Goal: Task Accomplishment & Management: Manage account settings

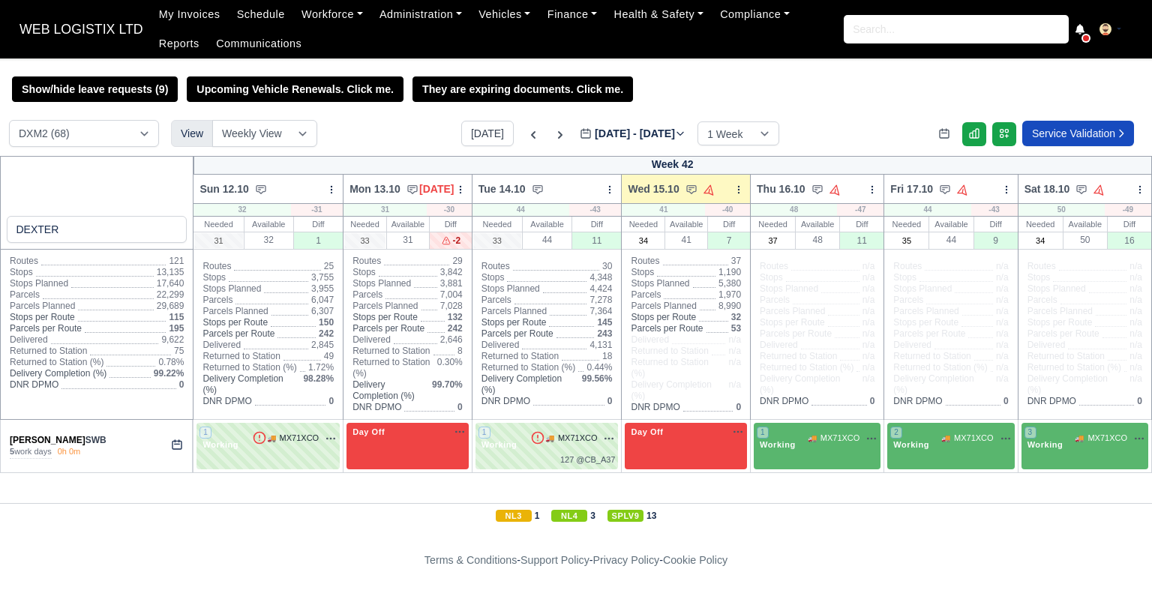
select select "1"
click at [109, 223] on input "DEXTER" at bounding box center [97, 229] width 181 height 27
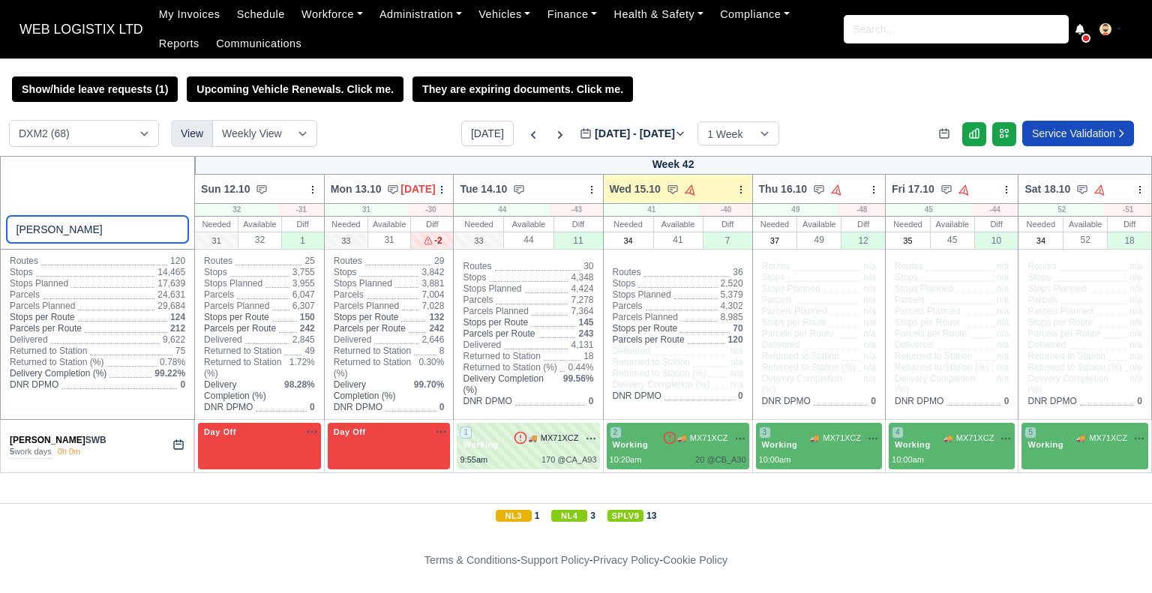
click at [108, 224] on input "ELAM" at bounding box center [98, 229] width 182 height 27
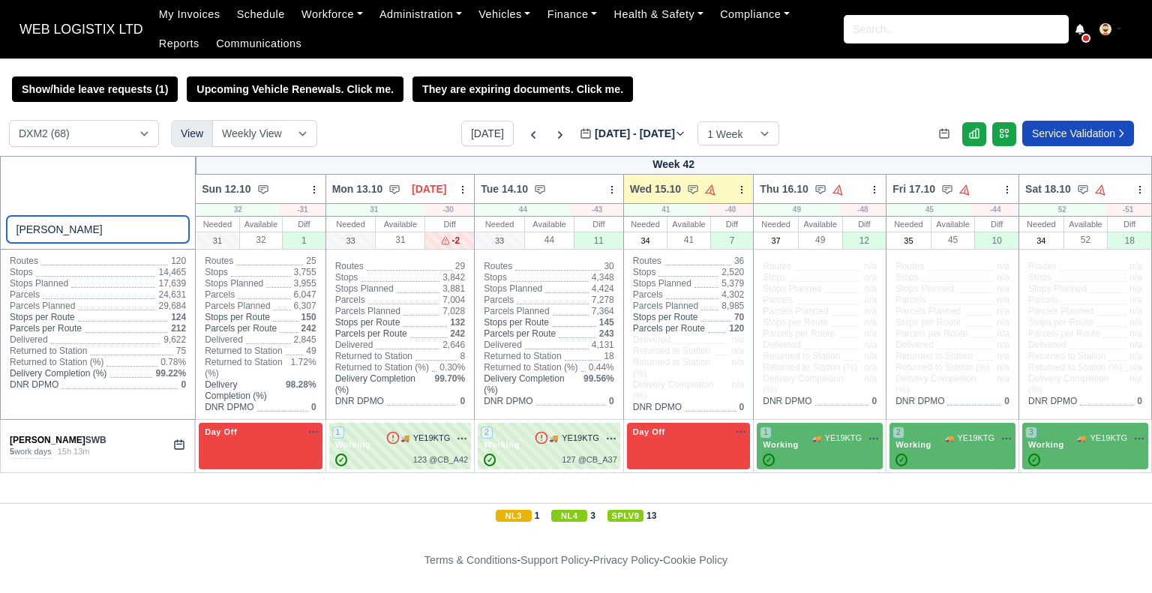
click at [124, 223] on input "GARETH" at bounding box center [98, 229] width 183 height 27
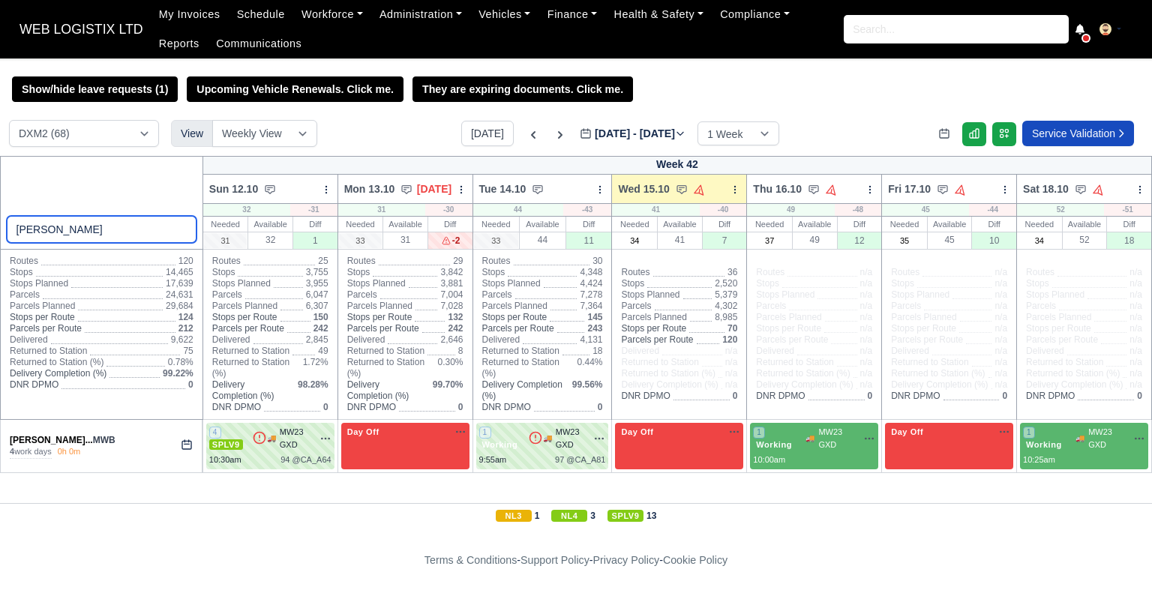
click at [84, 233] on input "BRYAN" at bounding box center [102, 229] width 190 height 27
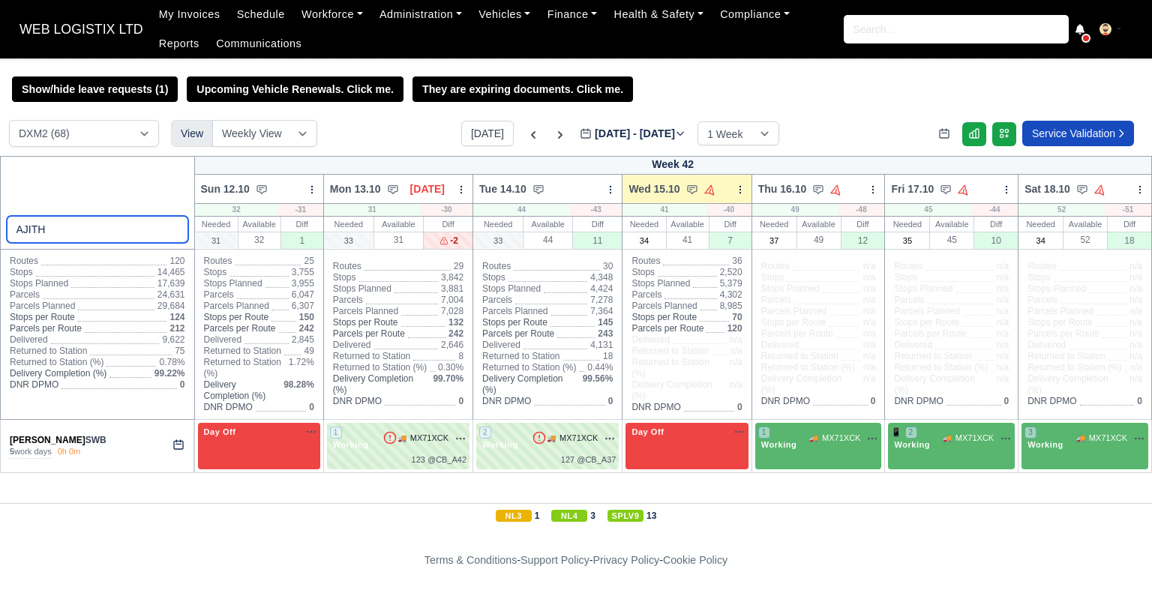
click at [84, 233] on input "AJITH" at bounding box center [97, 229] width 181 height 27
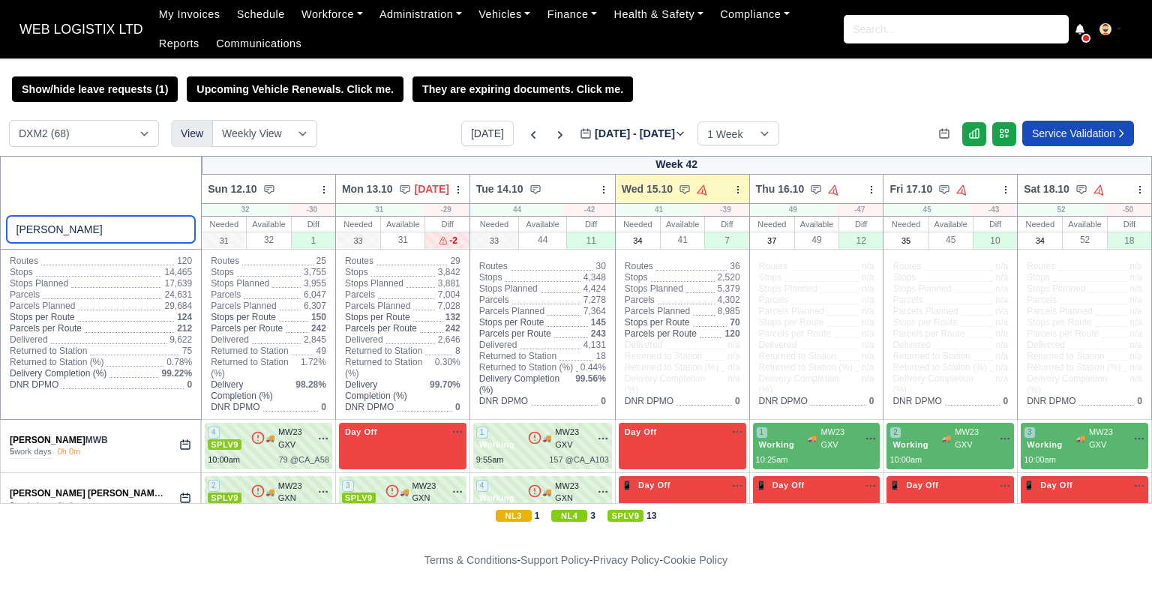
click at [125, 220] on input "HAMM" at bounding box center [101, 229] width 189 height 27
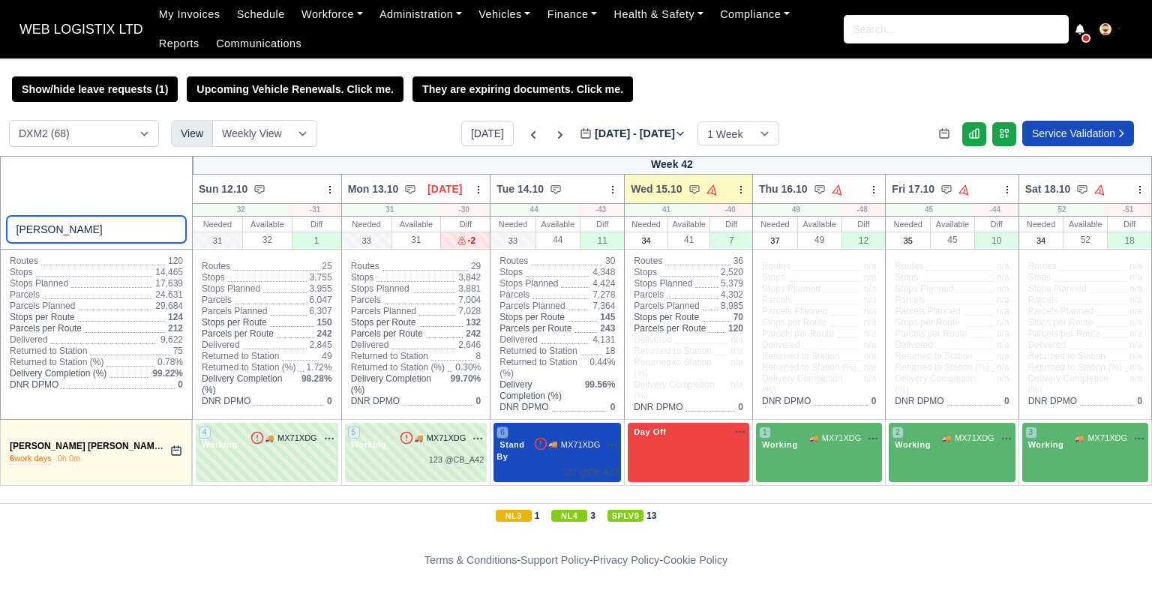
click at [71, 225] on input "NAGUL" at bounding box center [97, 229] width 180 height 27
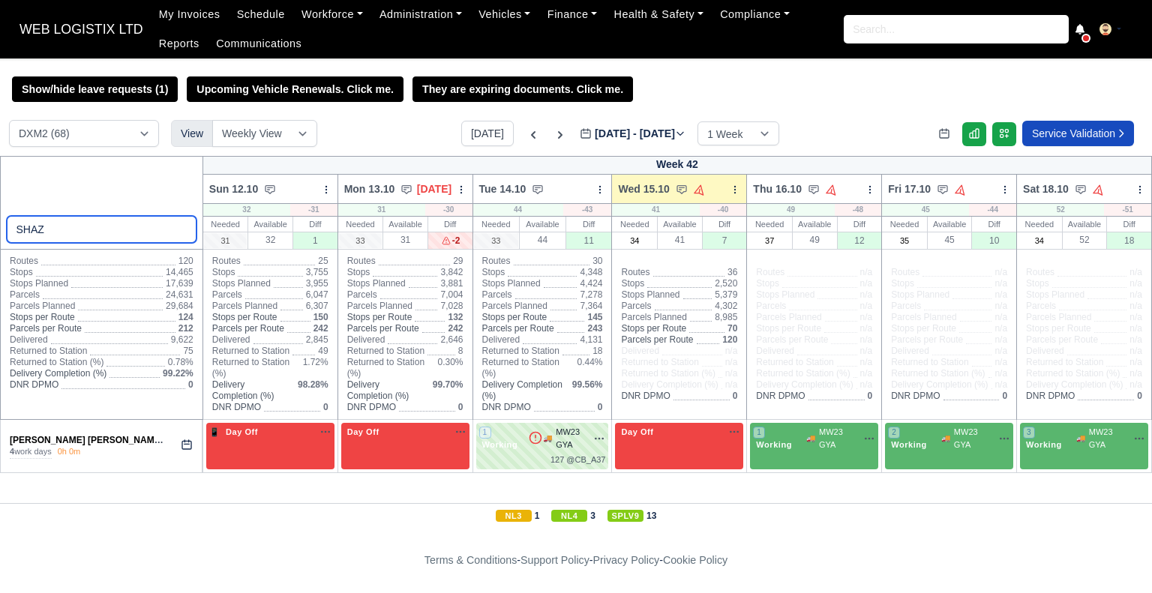
type input "SHAZ"
click at [180, 231] on input "SHAZ" at bounding box center [102, 229] width 190 height 27
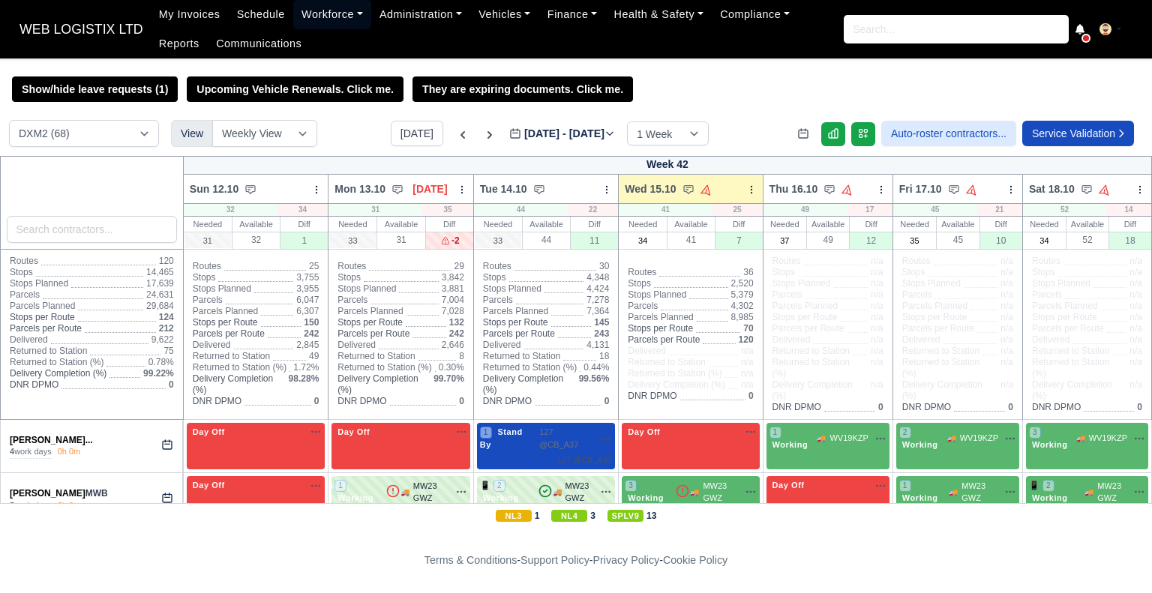
click at [293, 15] on link "Workforce" at bounding box center [332, 14] width 78 height 29
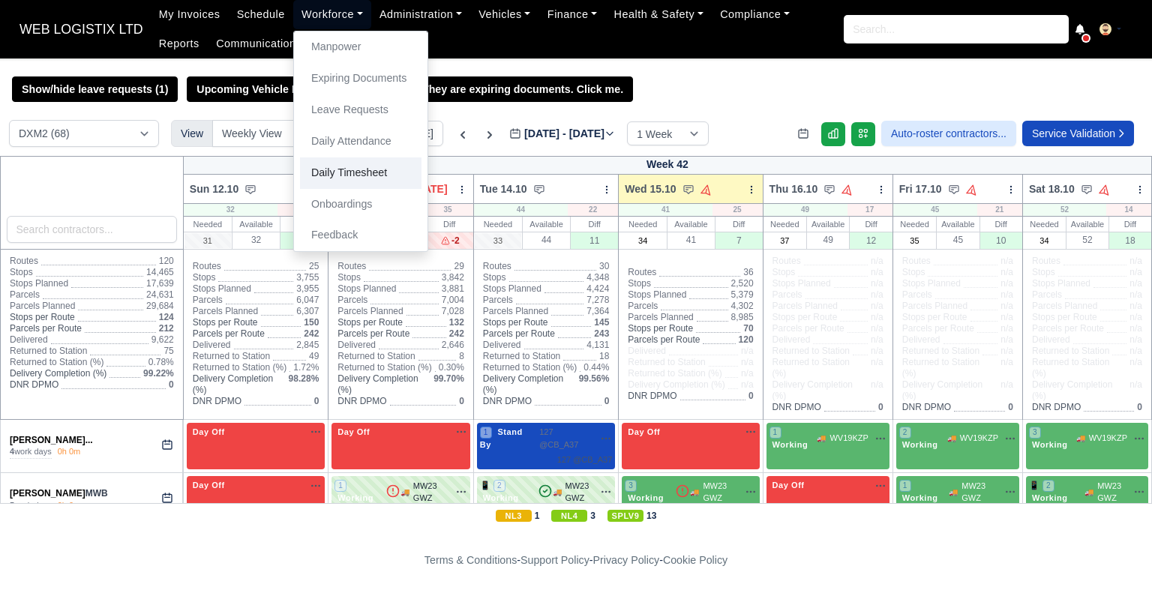
click at [340, 168] on link "Daily Timesheet" at bounding box center [360, 172] width 121 height 31
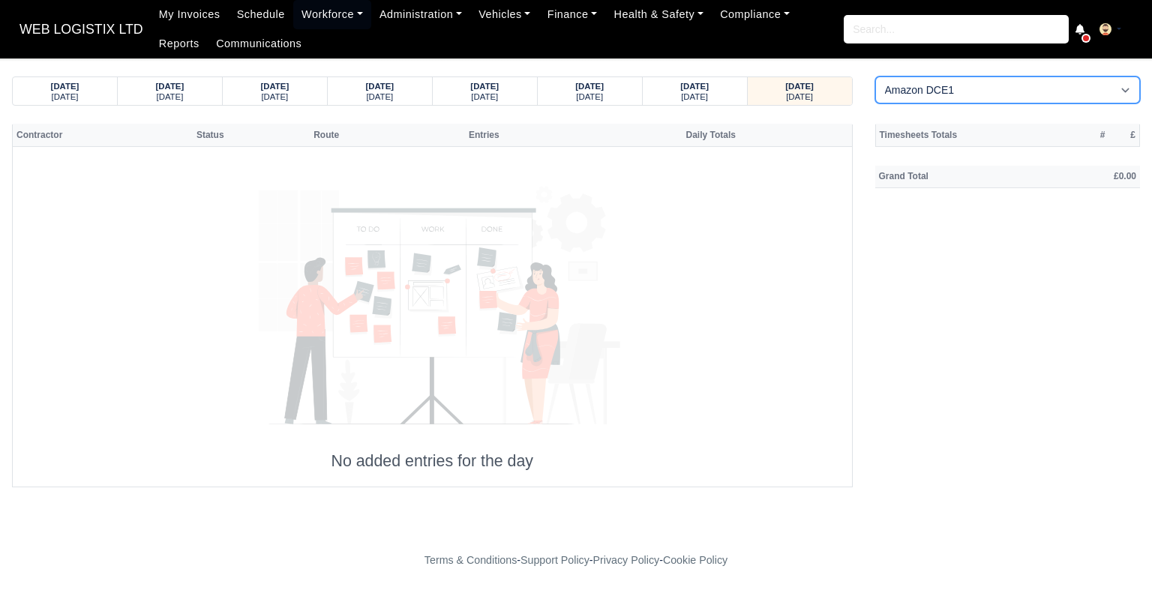
click at [919, 86] on select "Amazon DCE1 DWN2 - Knowsley (DWN2) - Amazon Logistics (L34 7XL) DXM2 - Trafford…" at bounding box center [1007, 89] width 265 height 27
select select "1"
click at [875, 76] on select "Amazon DCE1 DWN2 - Knowsley (DWN2) - Amazon Logistics (L34 7XL) DXM2 - Trafford…" at bounding box center [1007, 89] width 265 height 27
click at [477, 98] on small "Sunday" at bounding box center [484, 96] width 27 height 9
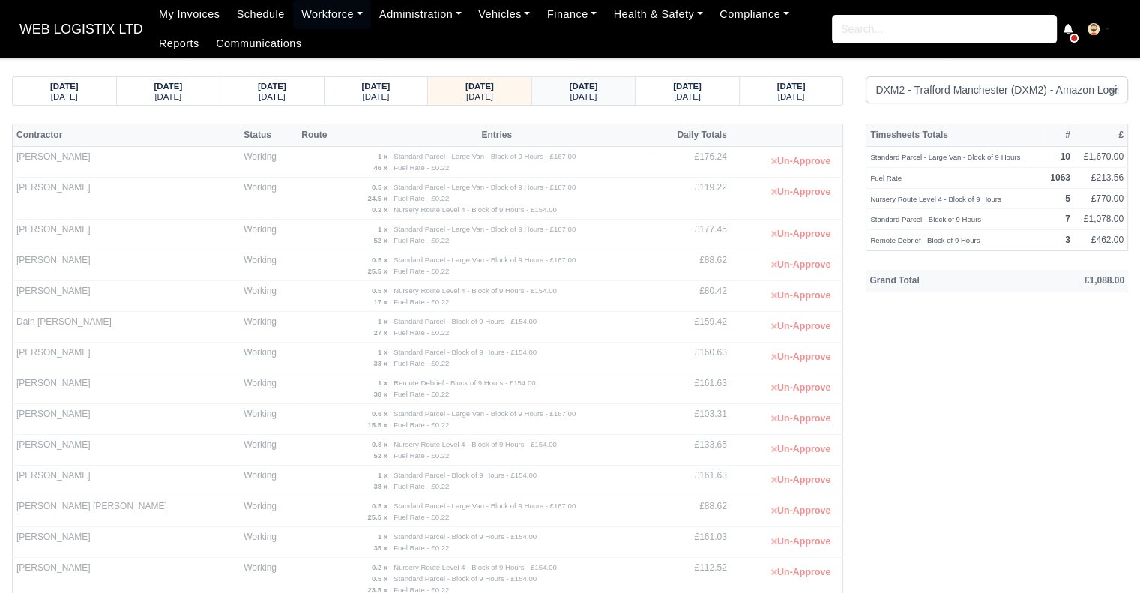
click at [608, 84] on div "13/10/2025" at bounding box center [584, 85] width 75 height 10
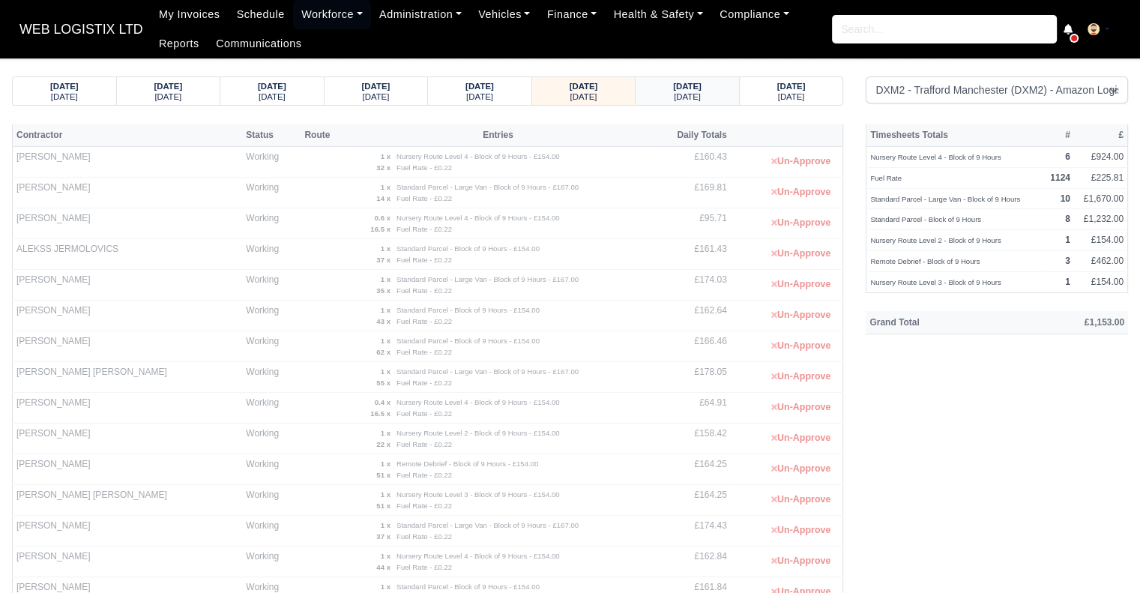
click at [680, 87] on strong "14/10/2025" at bounding box center [687, 86] width 28 height 9
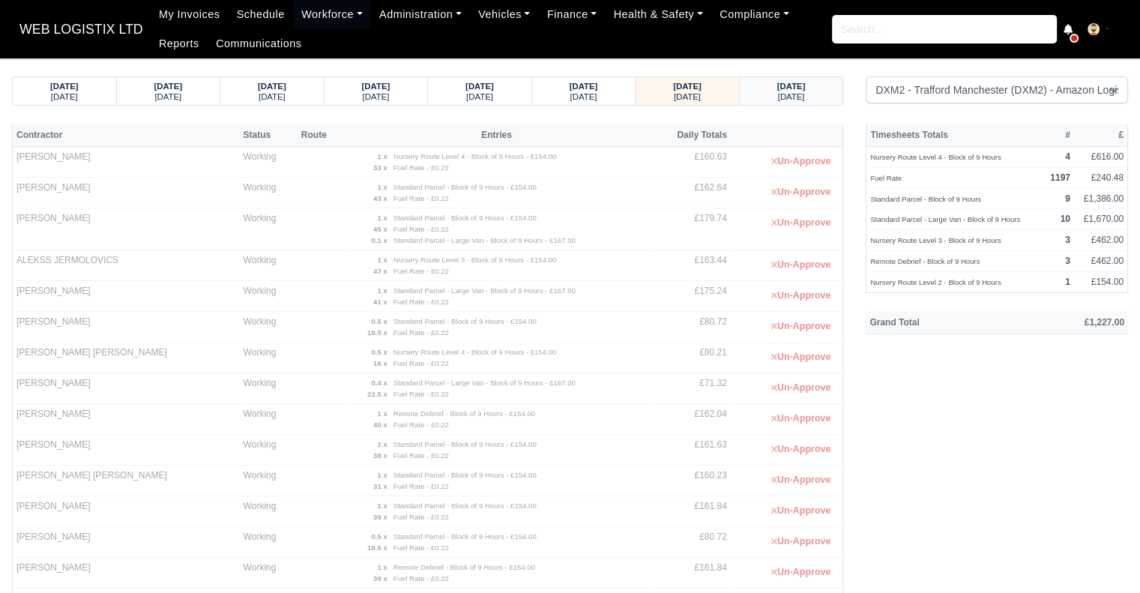
click at [784, 91] on div "Wednesday" at bounding box center [791, 96] width 75 height 10
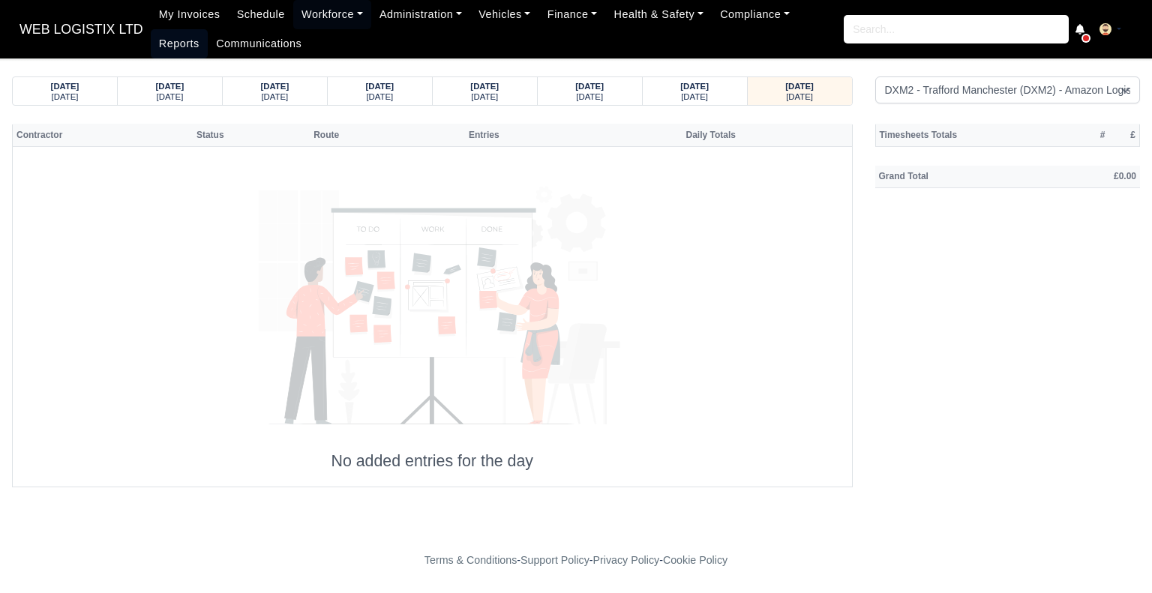
click at [208, 29] on link "Reports" at bounding box center [179, 43] width 57 height 29
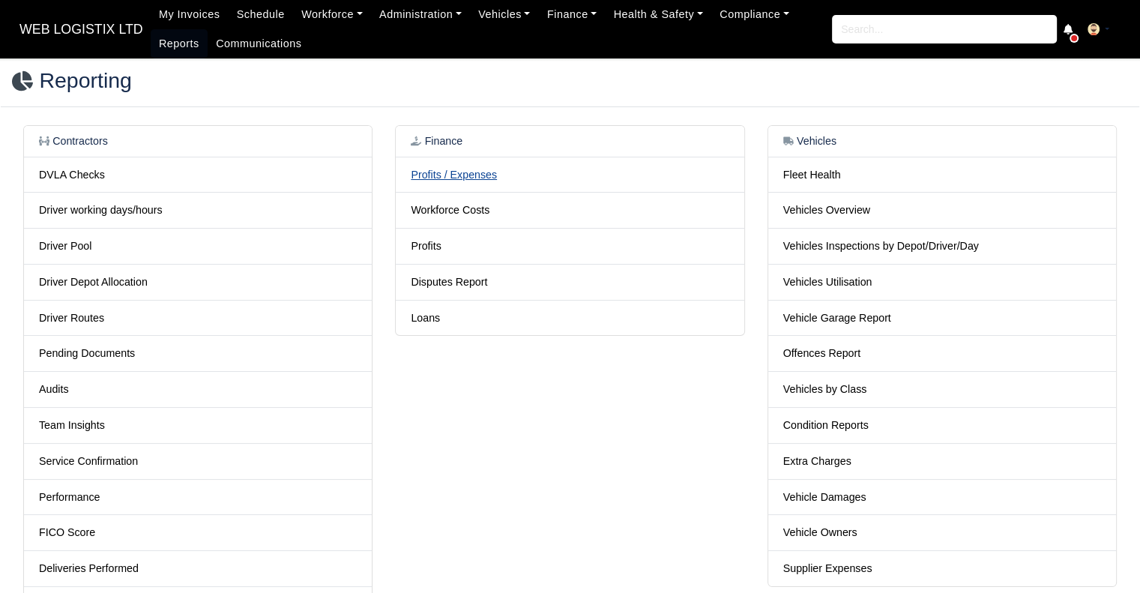
click at [473, 179] on link "Profits / Expenses" at bounding box center [454, 175] width 86 height 12
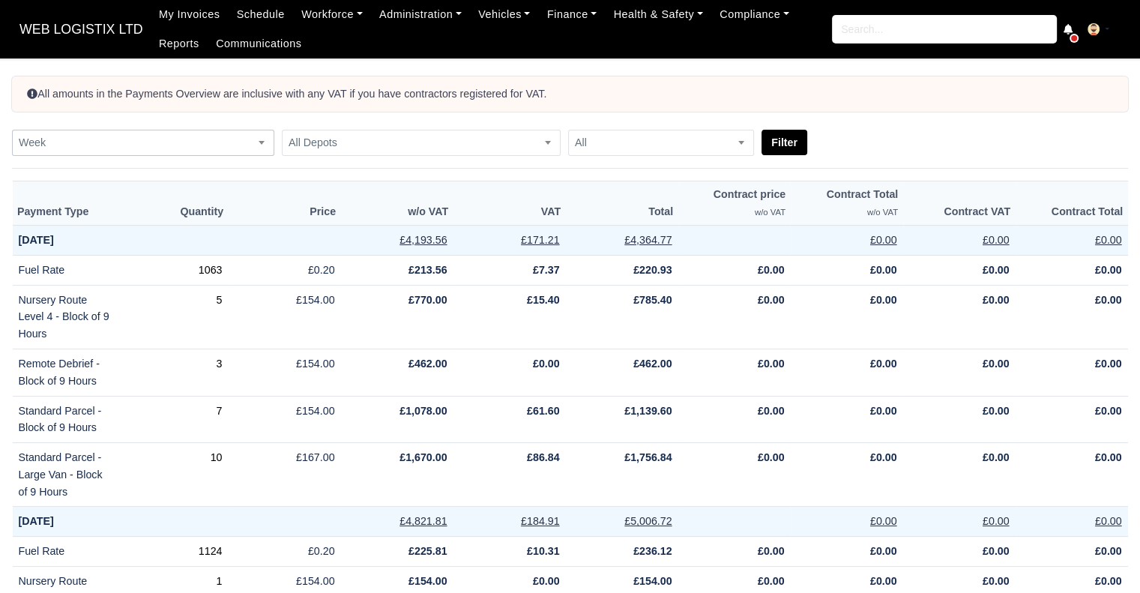
click at [225, 144] on span "Week" at bounding box center [143, 142] width 261 height 19
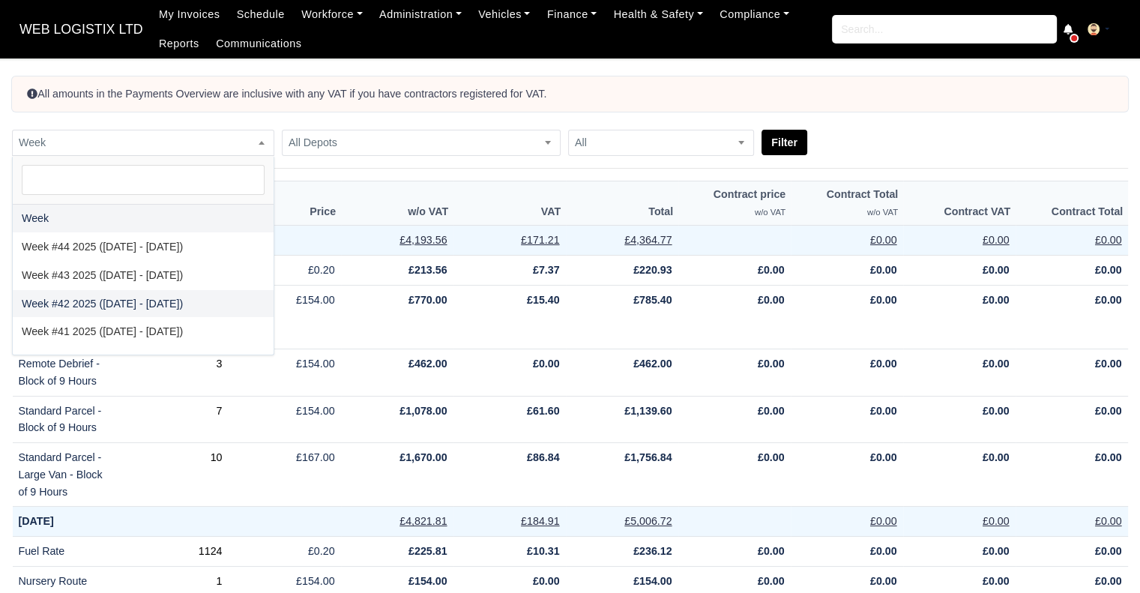
select select "2025-10-12|2025-10-18"
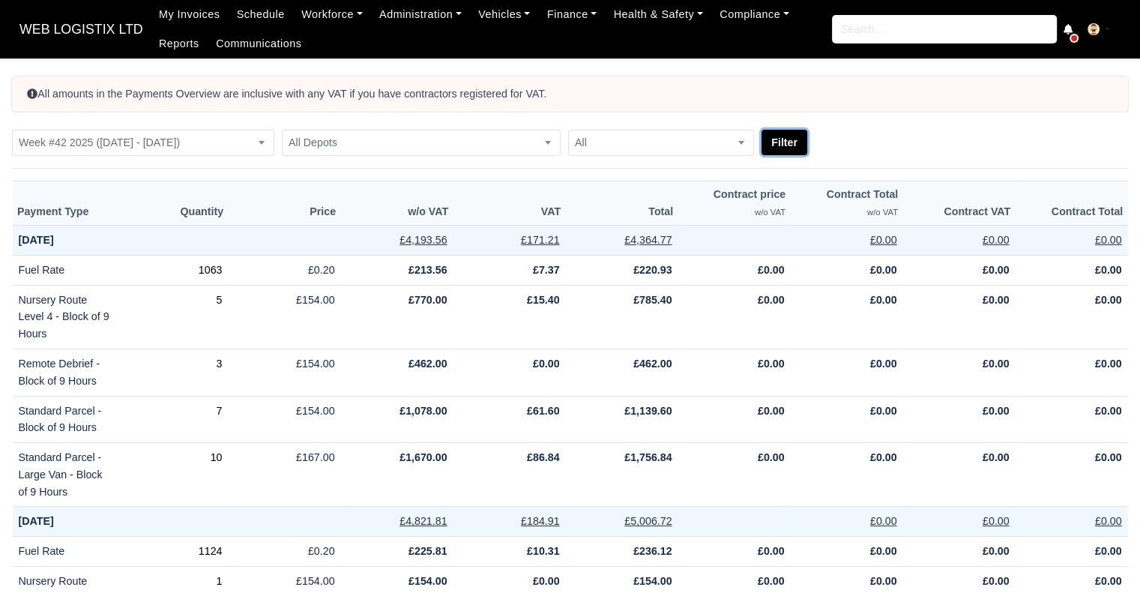
click at [796, 143] on button "Filter" at bounding box center [785, 142] width 46 height 25
click at [215, 151] on span "Week #42 2025 ([DATE] - [DATE])" at bounding box center [143, 142] width 261 height 19
click at [159, 136] on span "Week #43 2025 (19 October - 25 October)" at bounding box center [143, 142] width 261 height 19
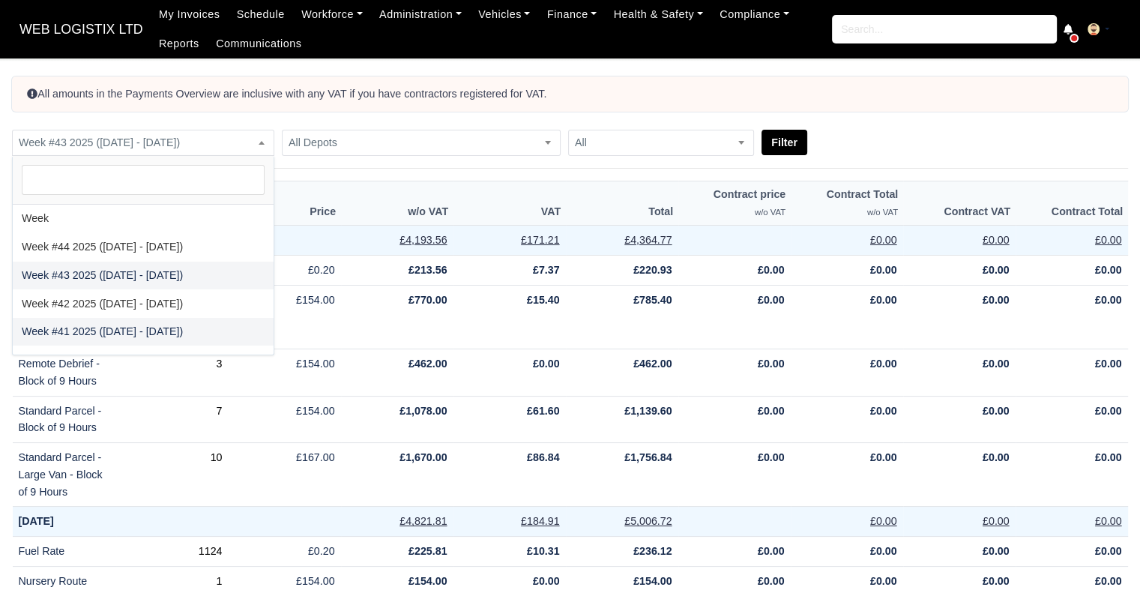
select select "2025-10-05|2025-10-11"
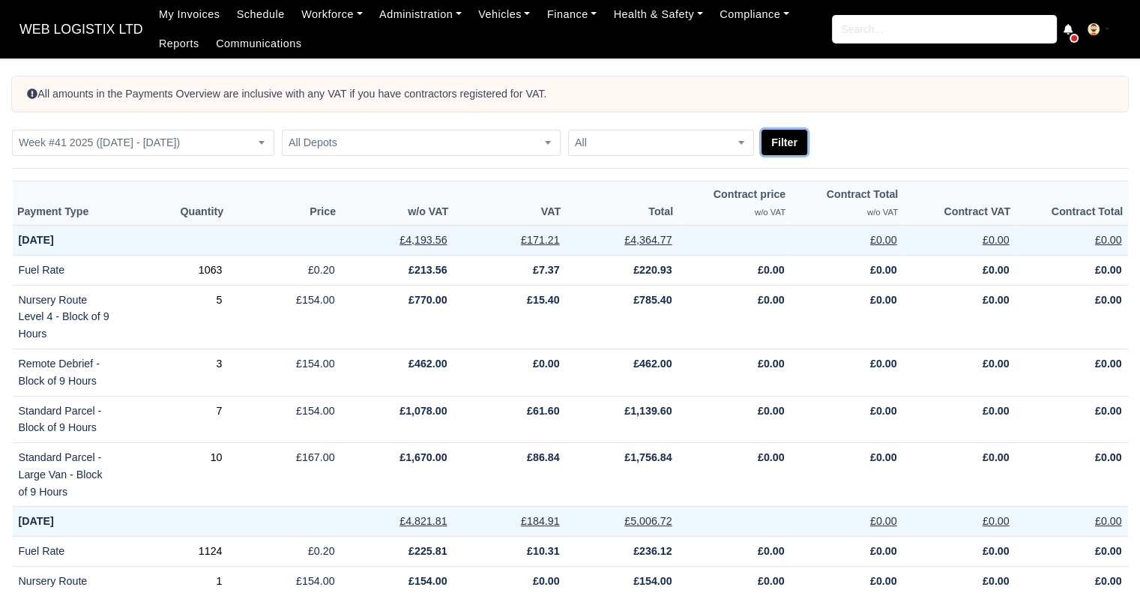
click at [795, 140] on button "Filter" at bounding box center [785, 142] width 46 height 25
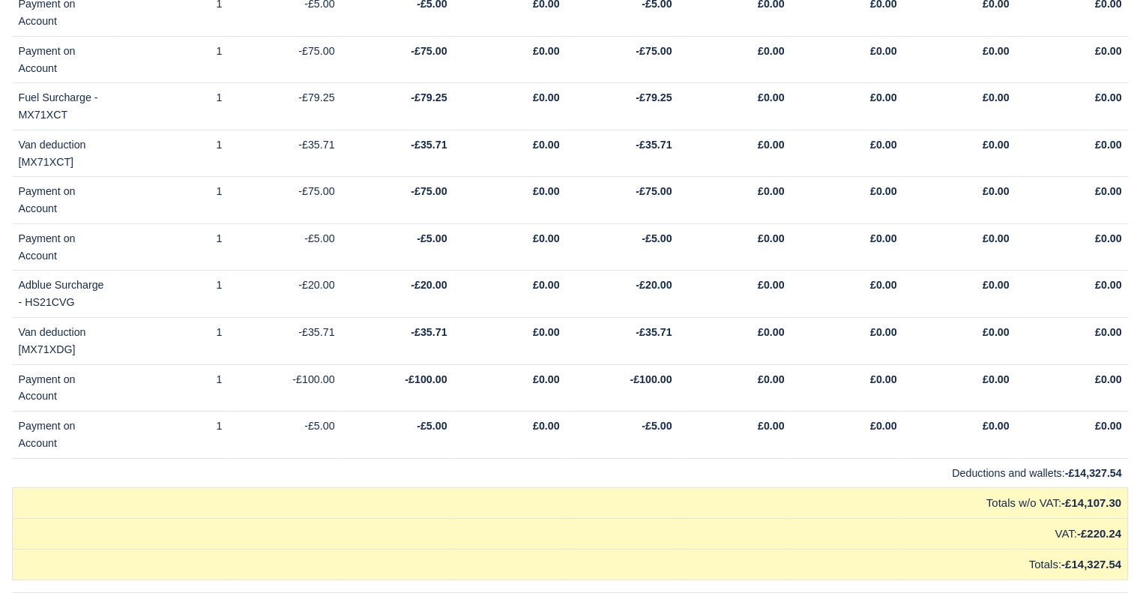
scroll to position [22880, 0]
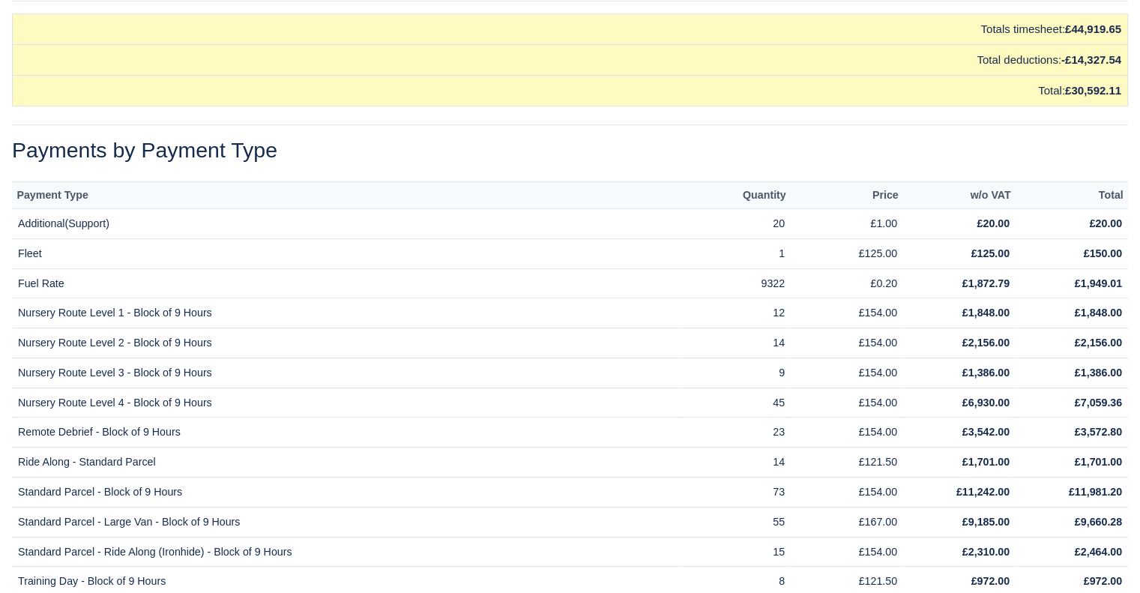
drag, startPoint x: 1149, startPoint y: 23, endPoint x: 1128, endPoint y: 584, distance: 561.3
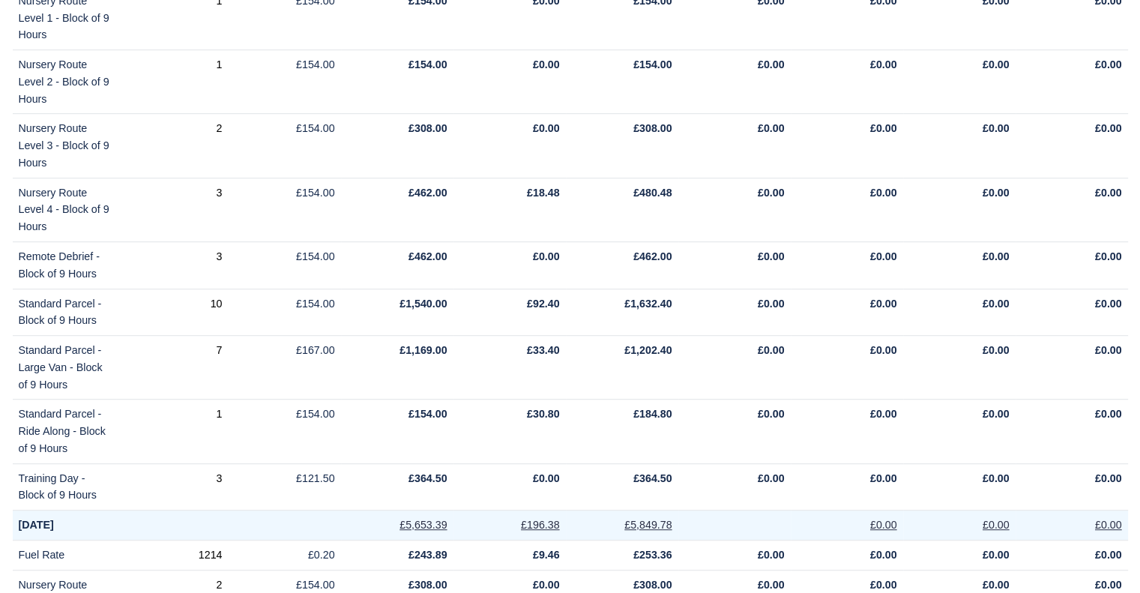
scroll to position [0, 0]
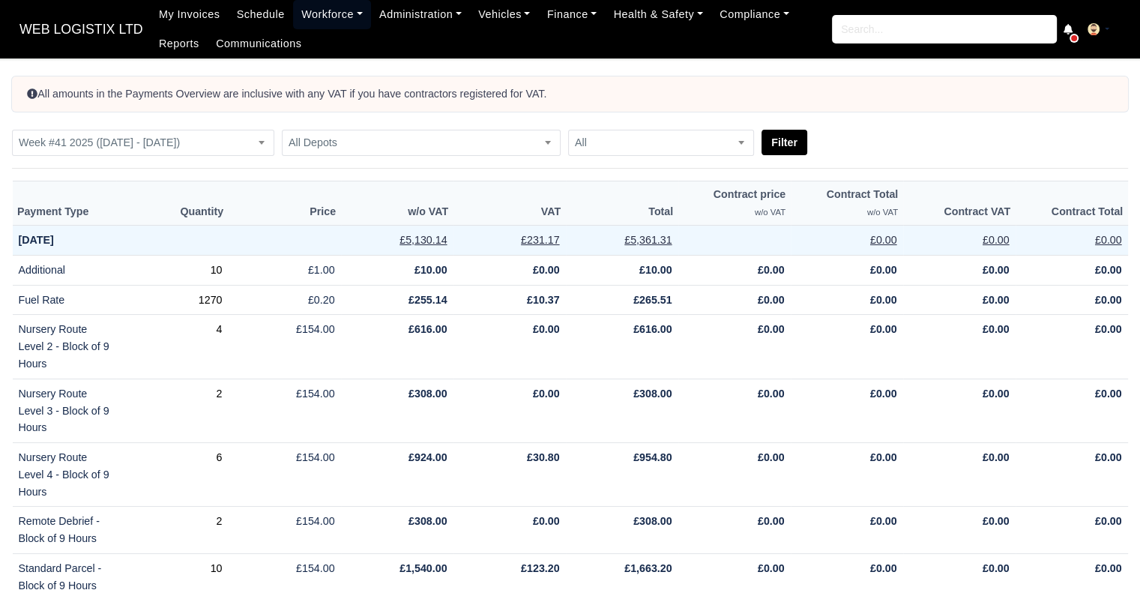
click at [325, 10] on link "Workforce" at bounding box center [332, 14] width 78 height 29
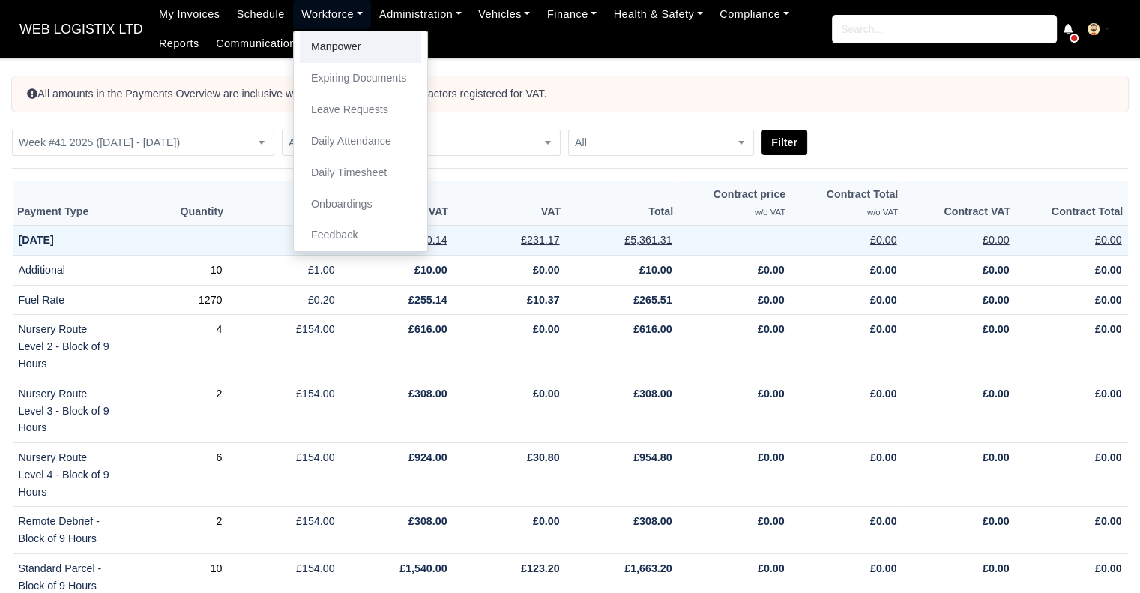
click at [321, 44] on link "Manpower" at bounding box center [360, 46] width 121 height 31
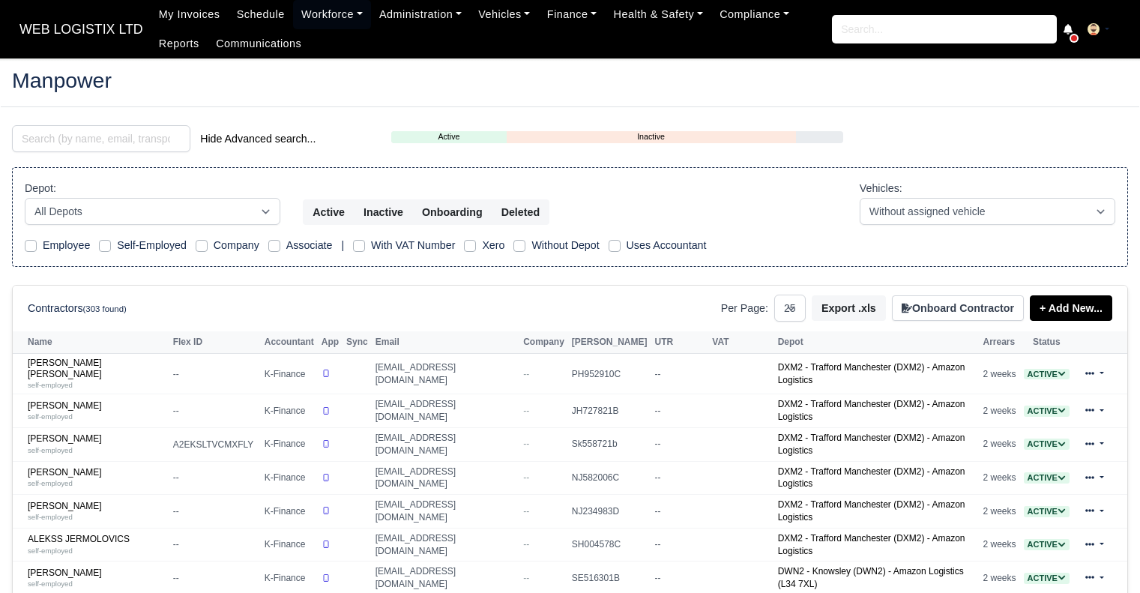
select select "25"
click at [152, 134] on input "search" at bounding box center [101, 138] width 178 height 27
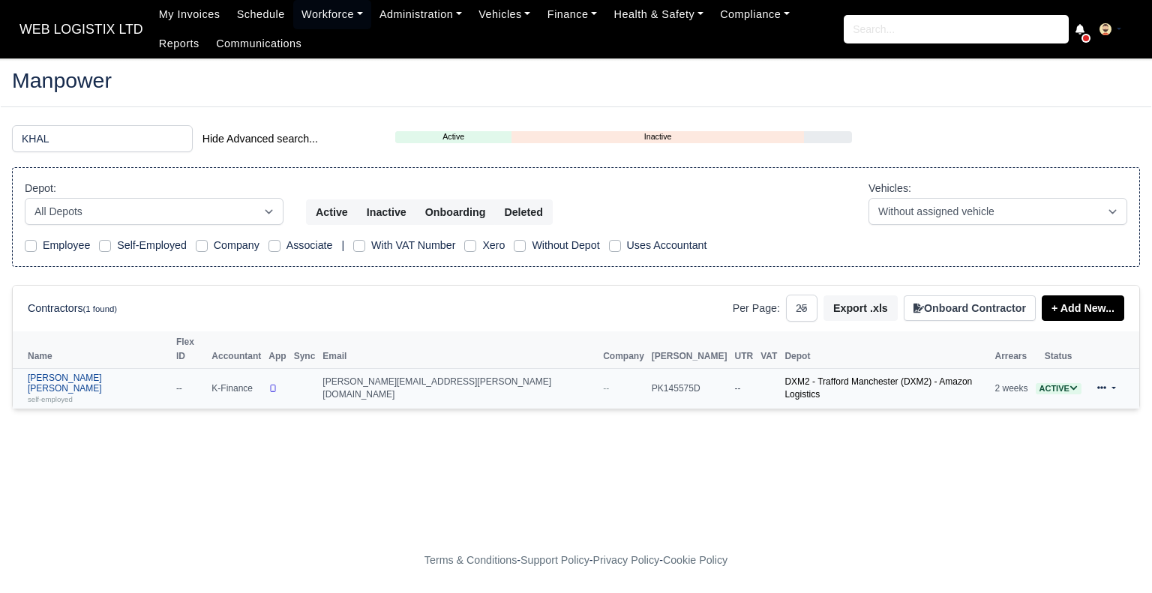
type input "KHAL"
click at [66, 395] on small "self-employed" at bounding box center [50, 399] width 45 height 8
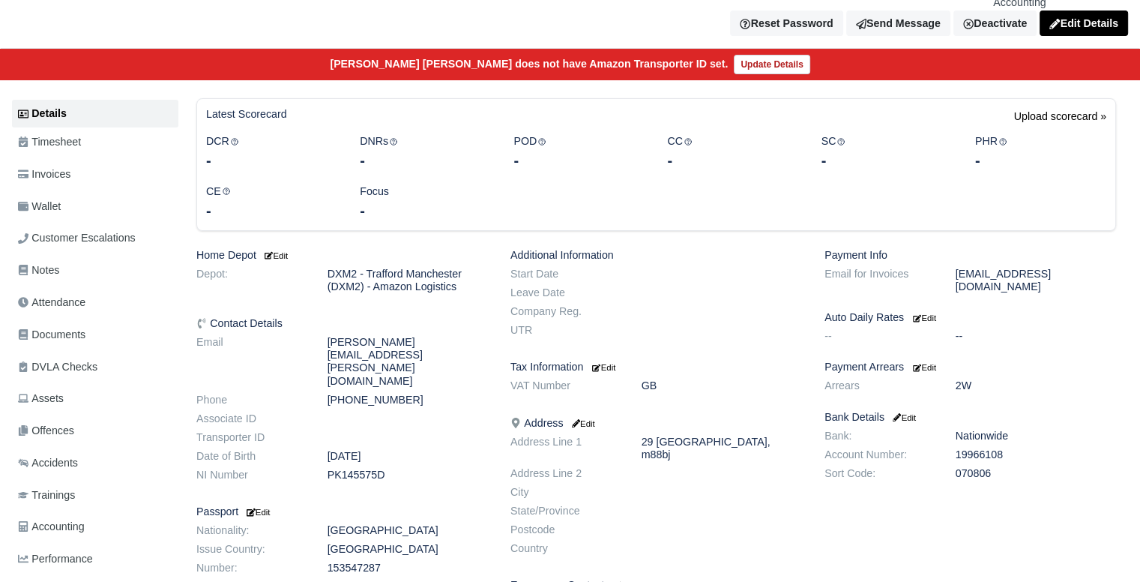
scroll to position [148, 0]
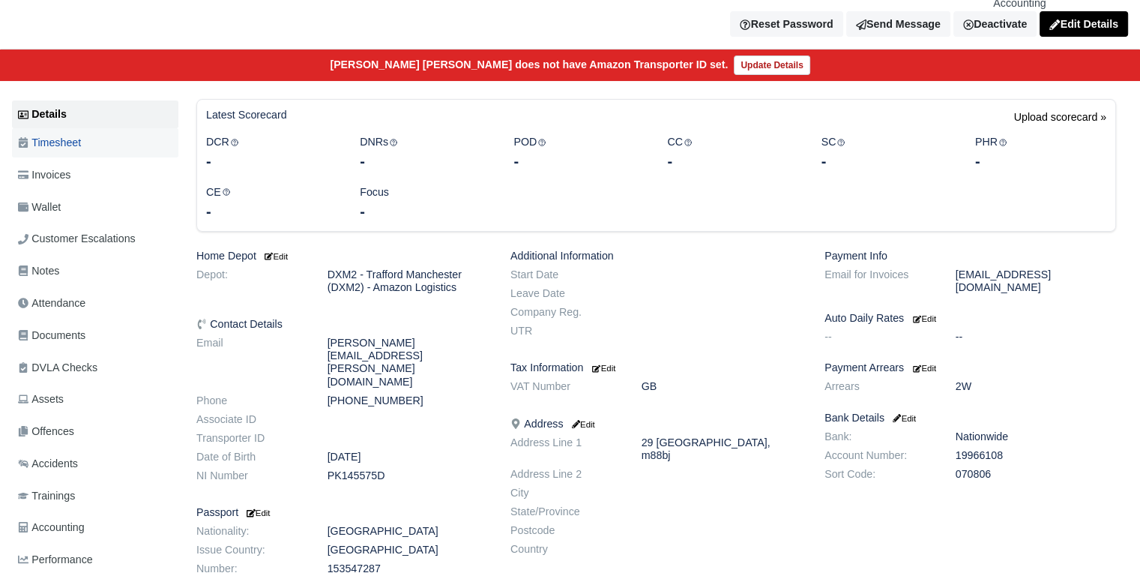
click at [36, 128] on link "Timesheet" at bounding box center [95, 142] width 166 height 29
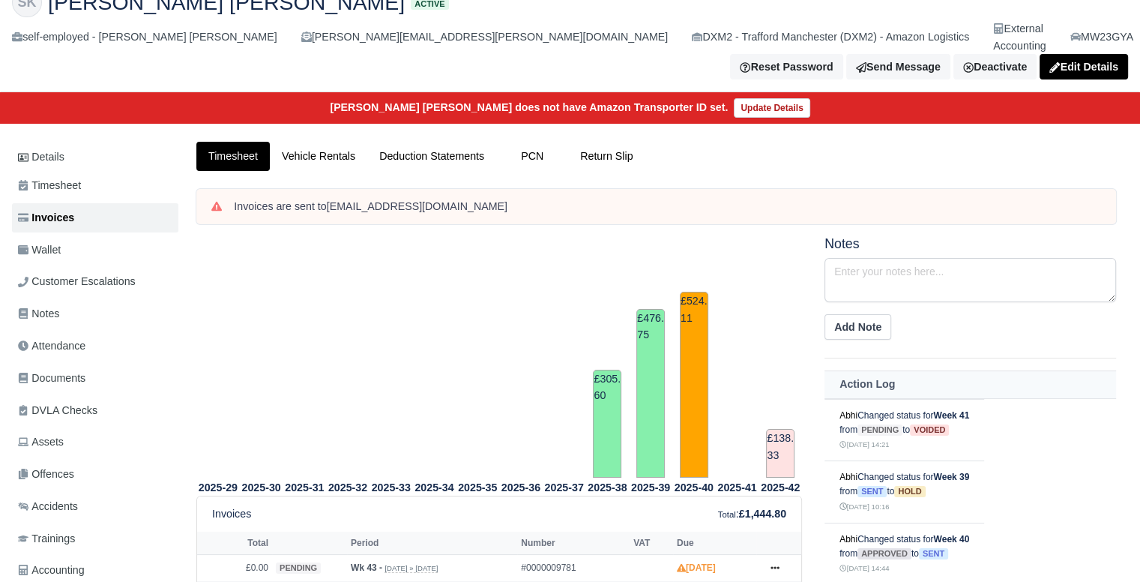
scroll to position [109, 0]
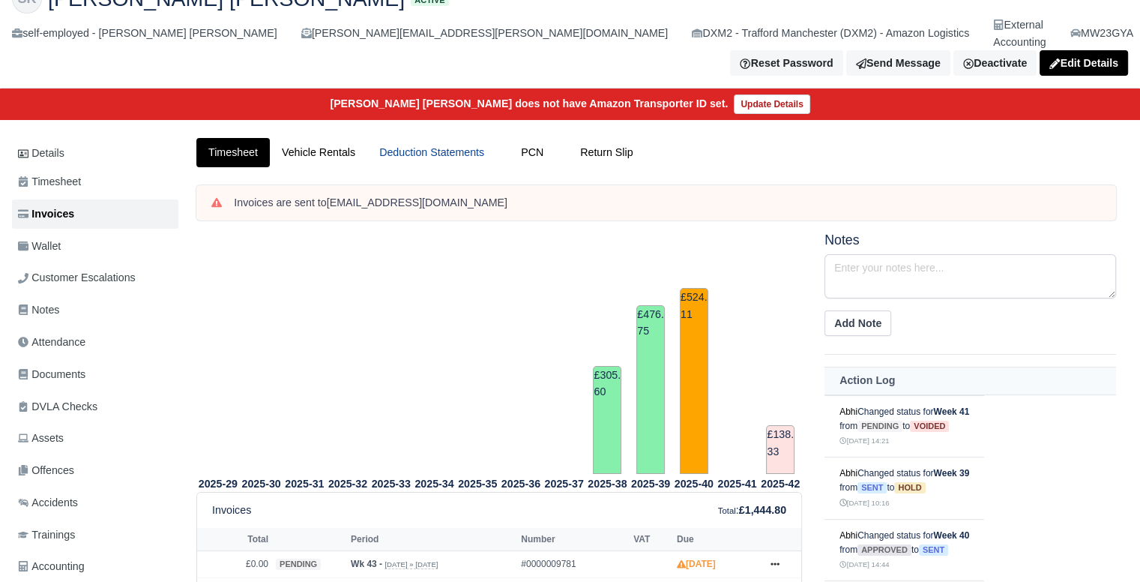
click at [439, 138] on link "Deduction Statements" at bounding box center [431, 152] width 129 height 29
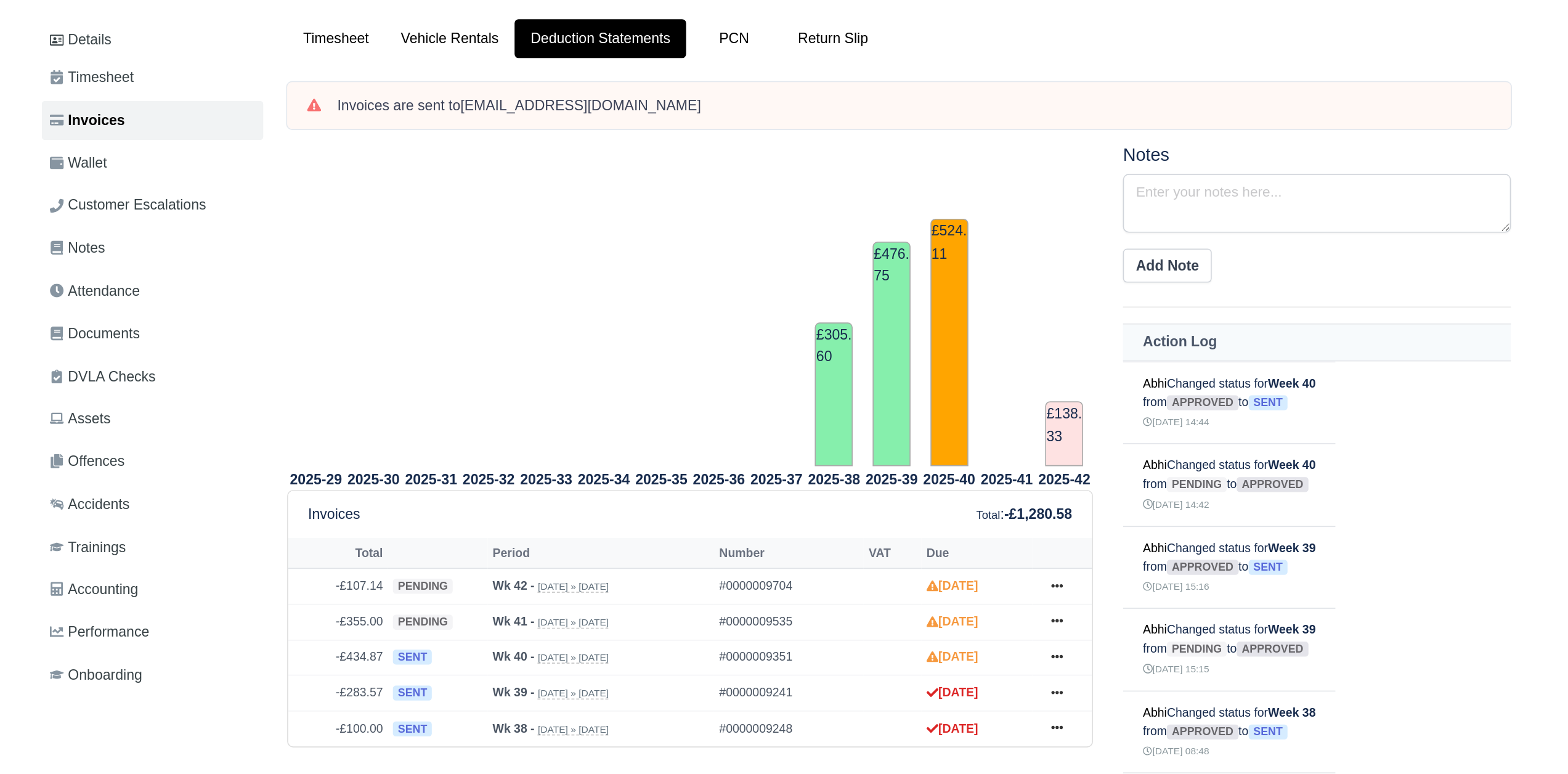
scroll to position [1, 0]
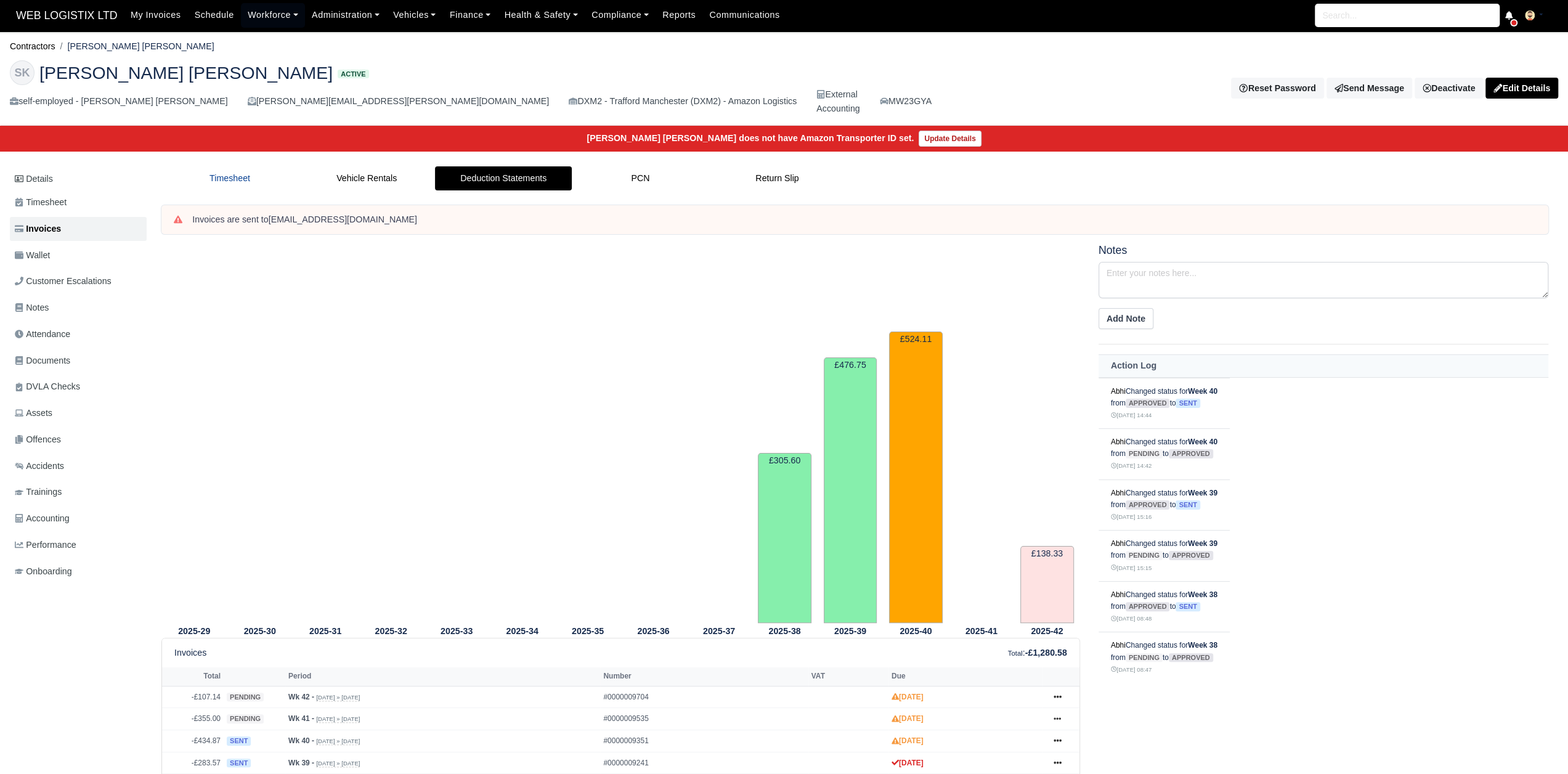
click at [250, 166] on link "Timesheet" at bounding box center [229, 177] width 136 height 24
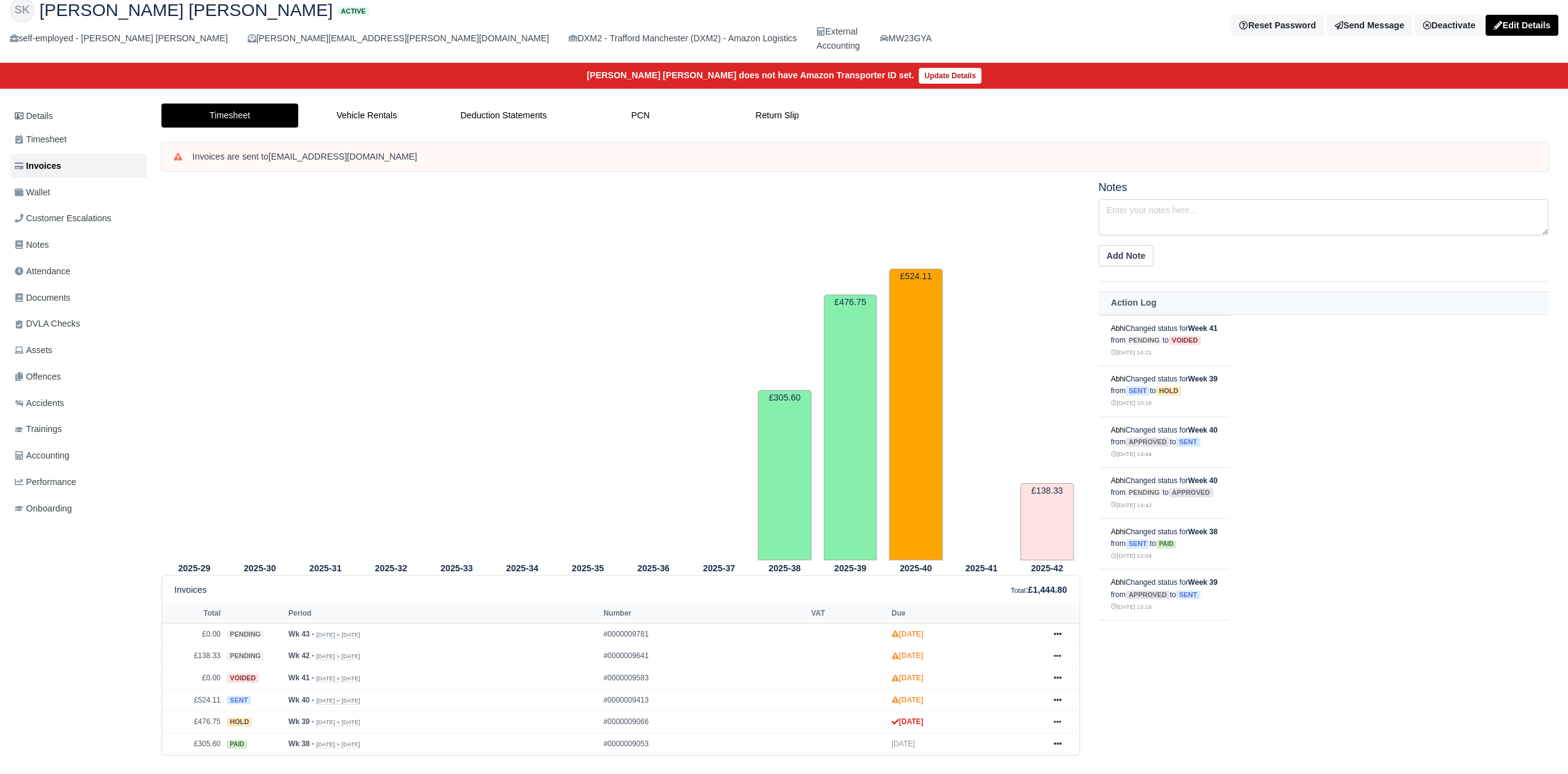
scroll to position [109, 0]
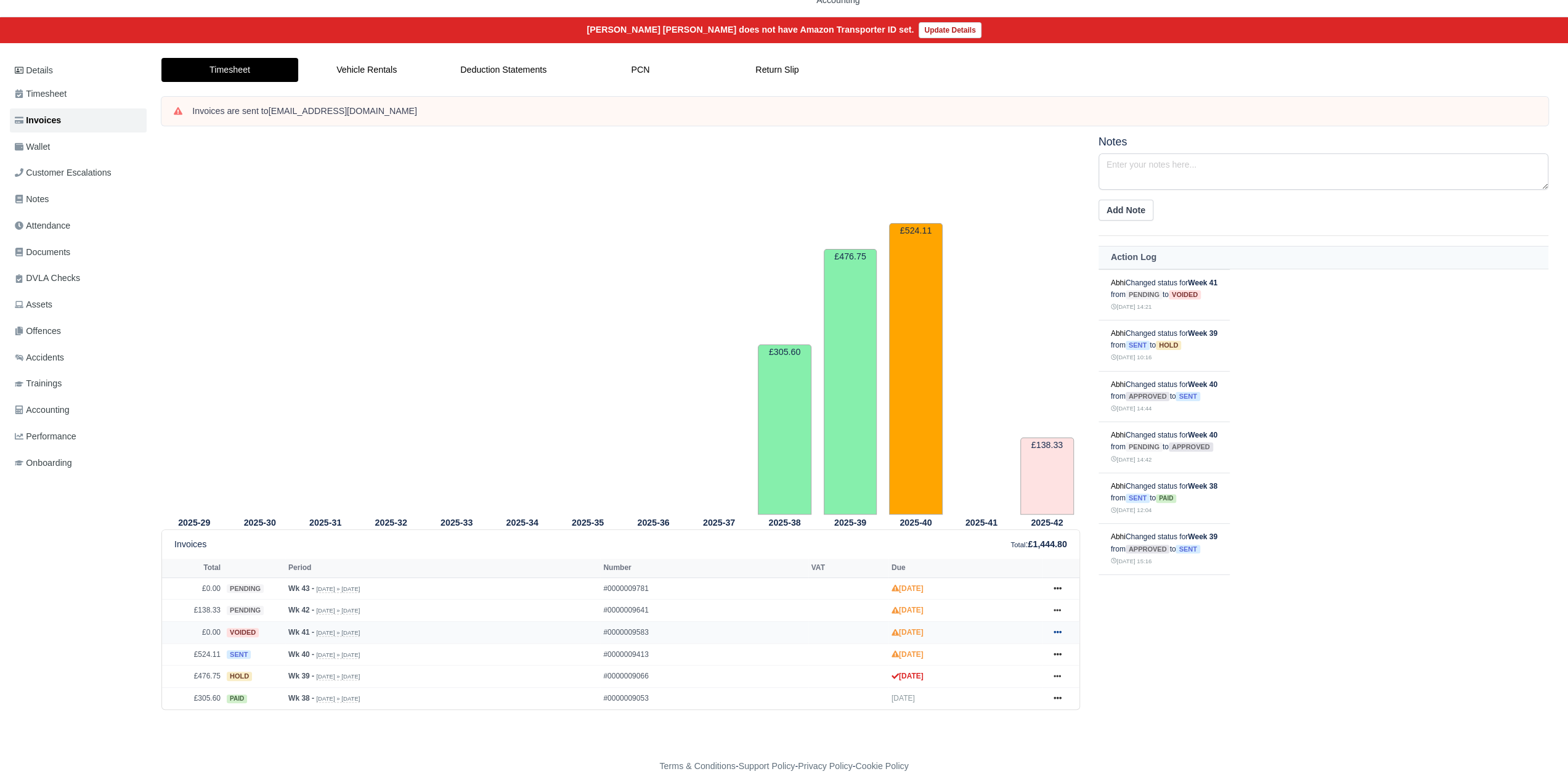
click at [1062, 624] on link at bounding box center [1057, 632] width 18 height 16
click at [237, 58] on link "Timesheet" at bounding box center [229, 69] width 136 height 24
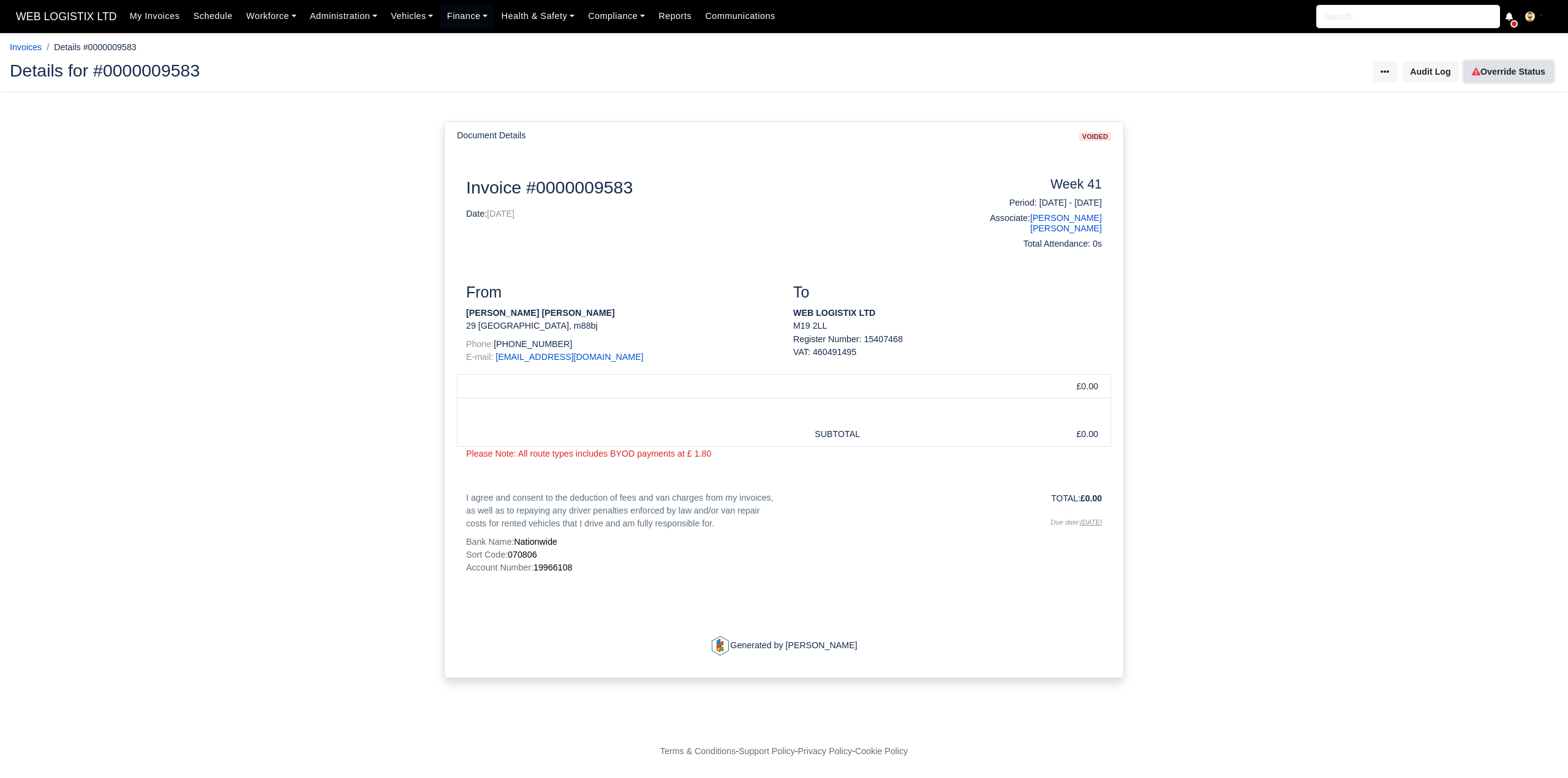
drag, startPoint x: 1492, startPoint y: 67, endPoint x: 1465, endPoint y: 69, distance: 27.1
click at [1492, 67] on link "Override Status" at bounding box center [1508, 71] width 89 height 20
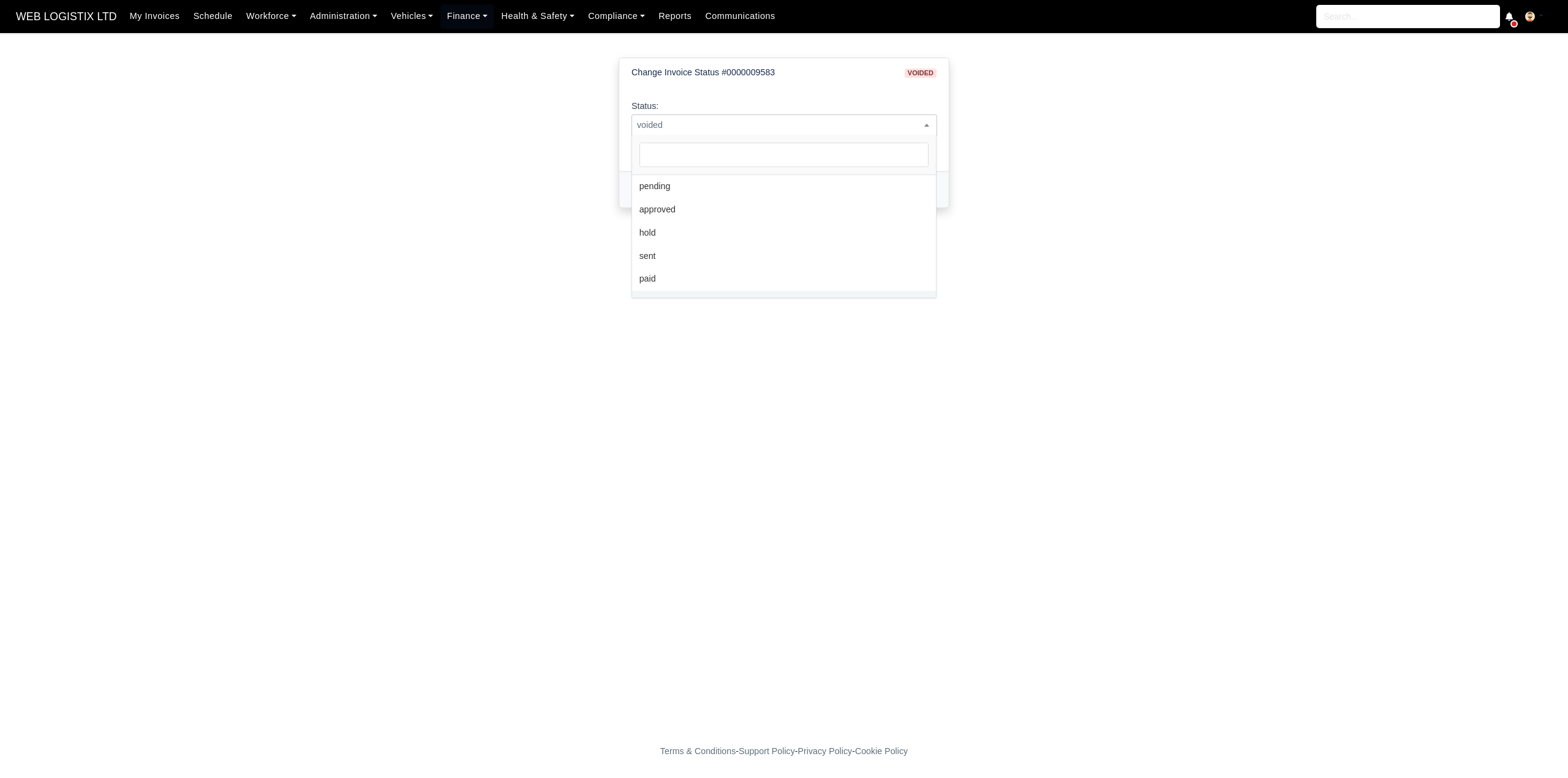
click at [853, 134] on span "voided" at bounding box center [784, 125] width 305 height 21
select select "transferred"
click at [652, 192] on button "Change Status" at bounding box center [670, 189] width 77 height 20
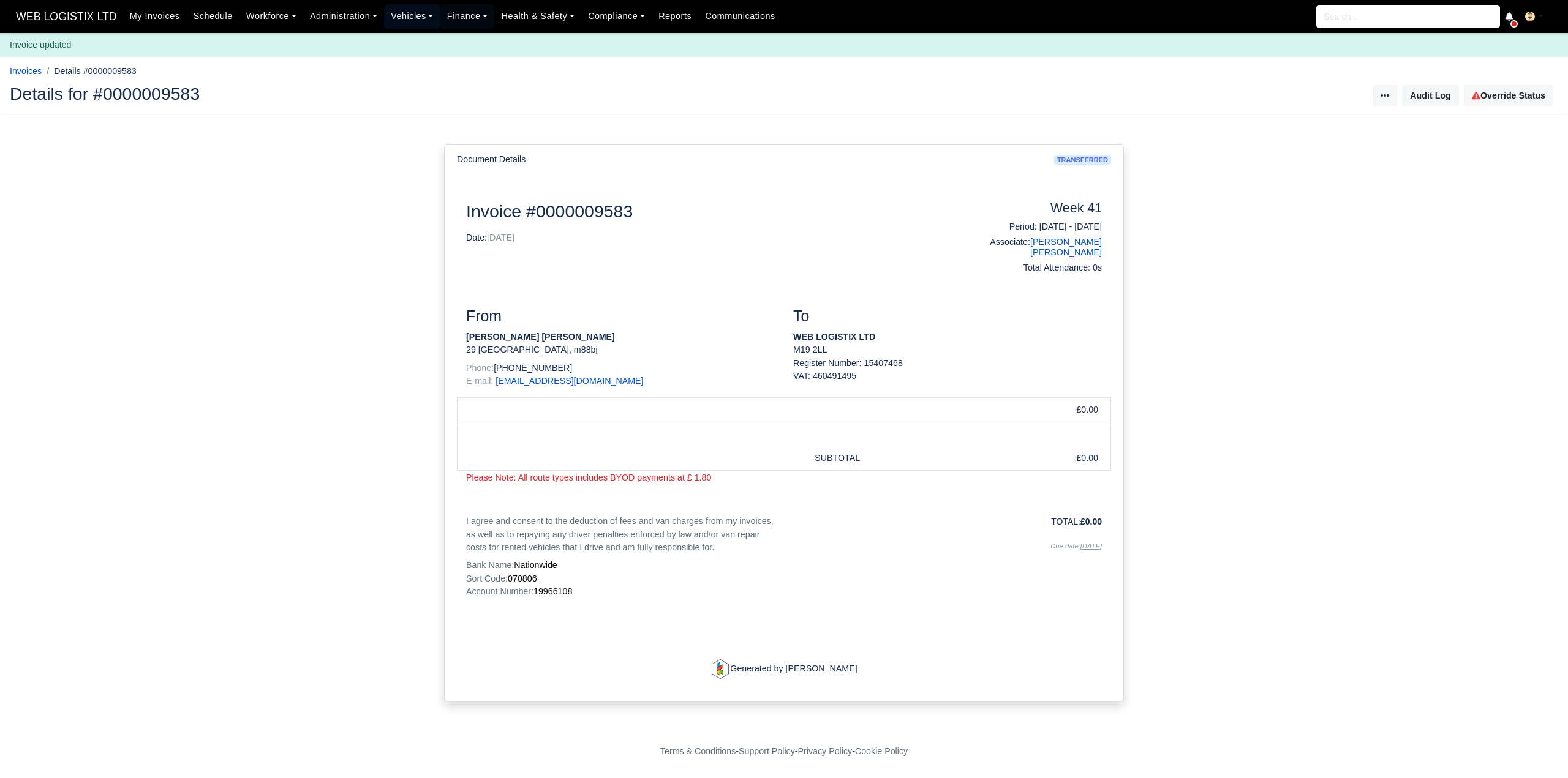
click at [405, 16] on link "Vehicles" at bounding box center [412, 16] width 56 height 24
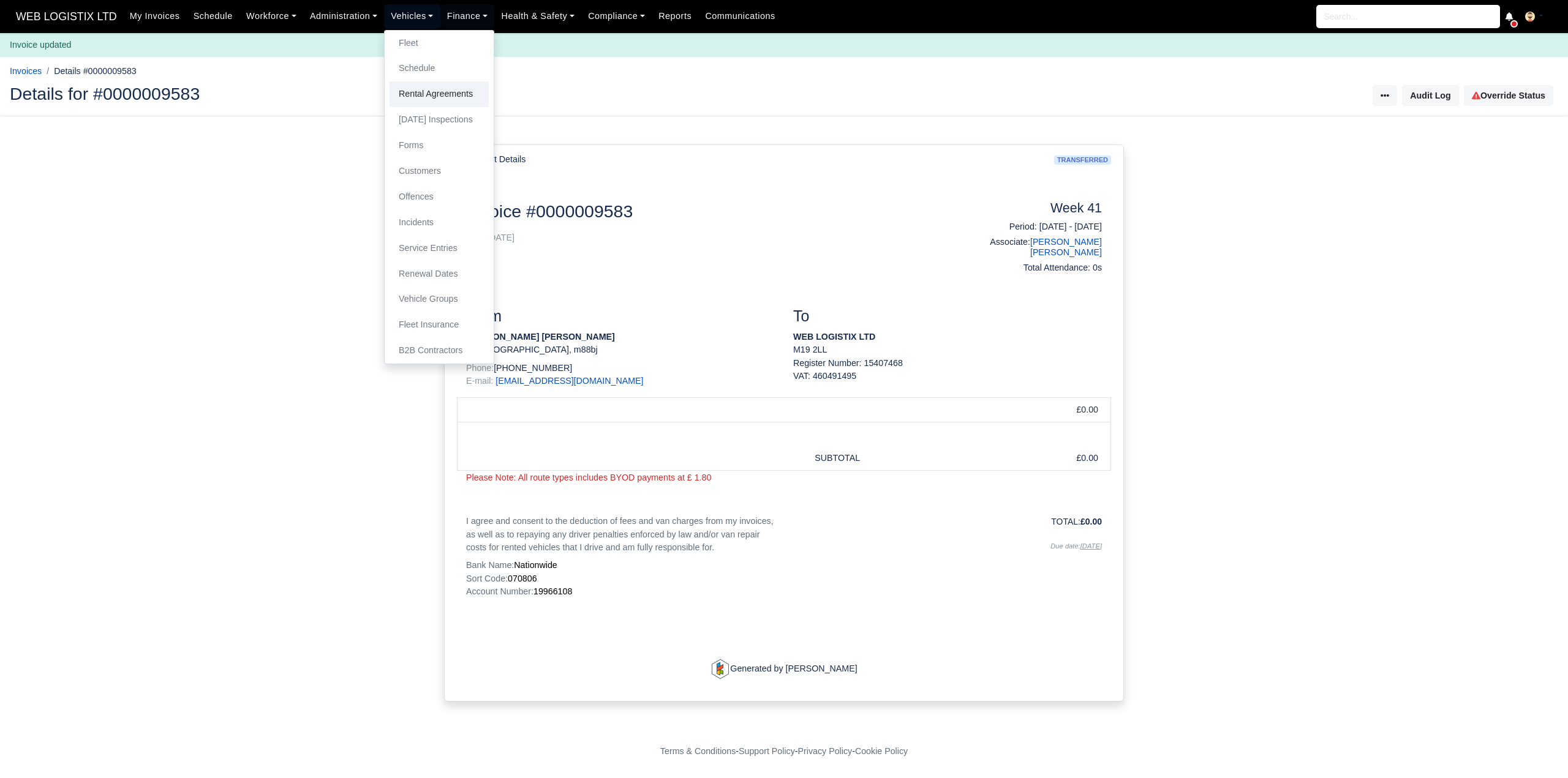
click at [424, 89] on link "Rental Agreements" at bounding box center [439, 94] width 99 height 25
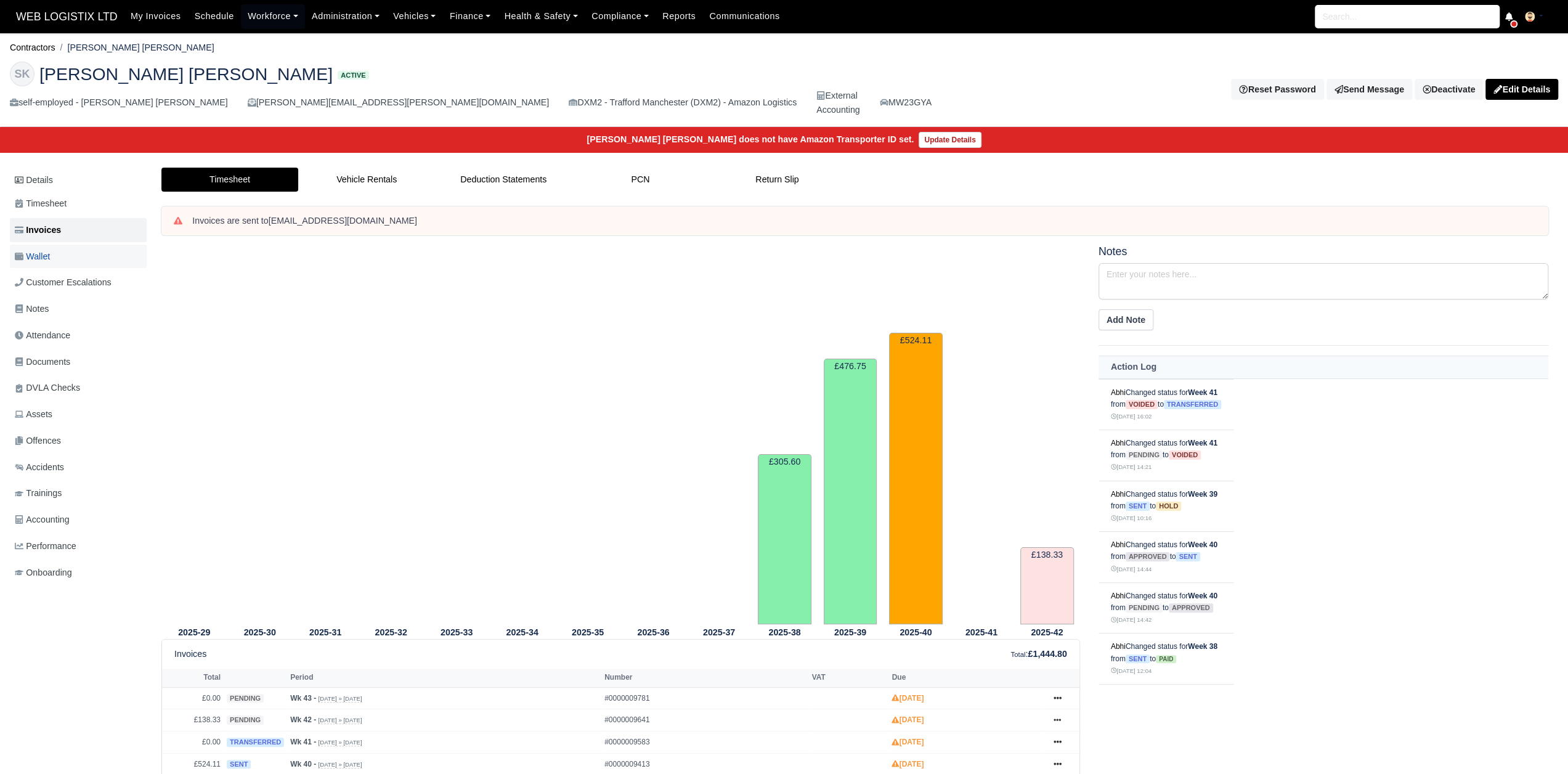
click at [71, 245] on link "Wallet" at bounding box center [78, 256] width 136 height 24
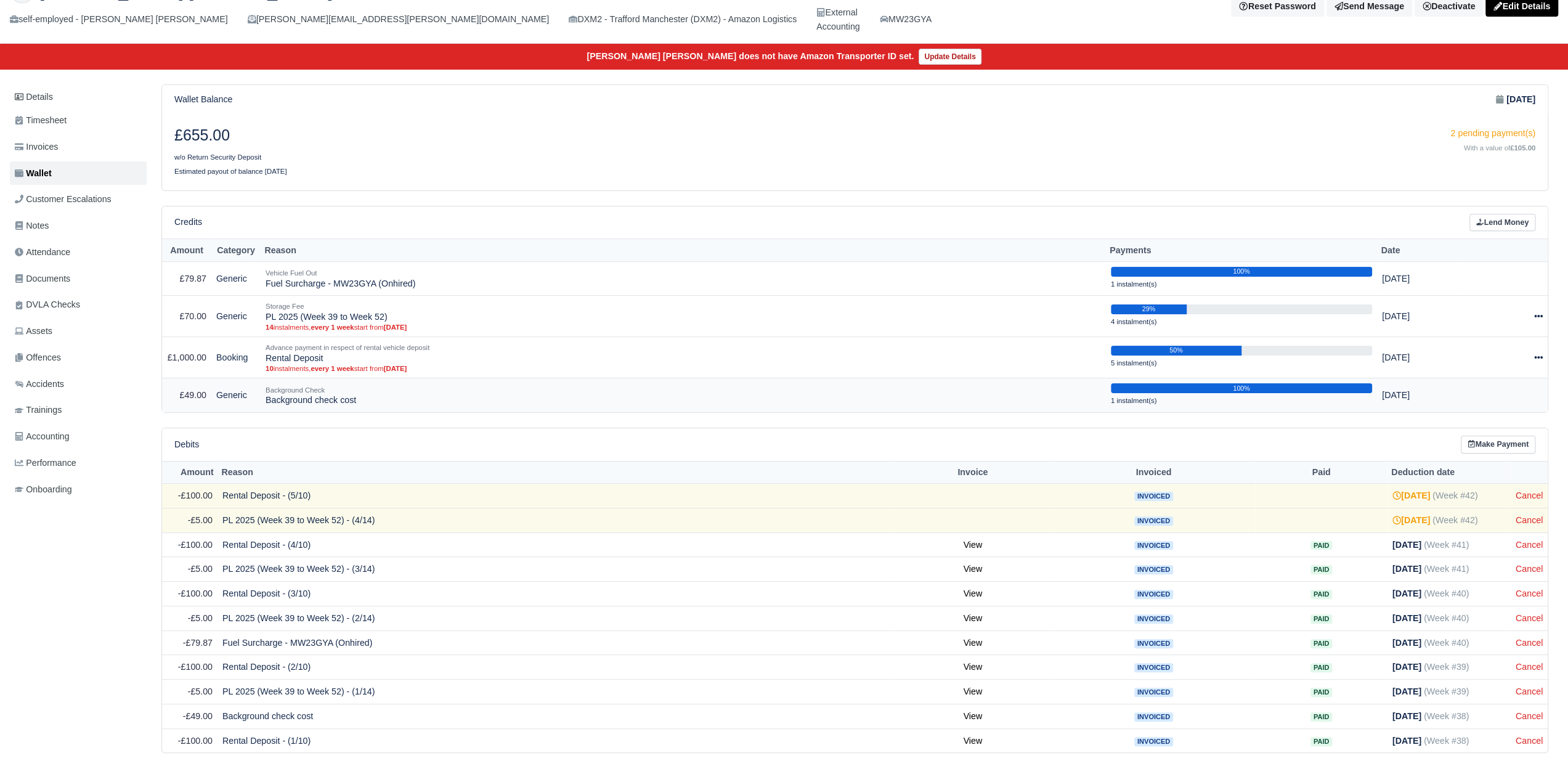
scroll to position [96, 0]
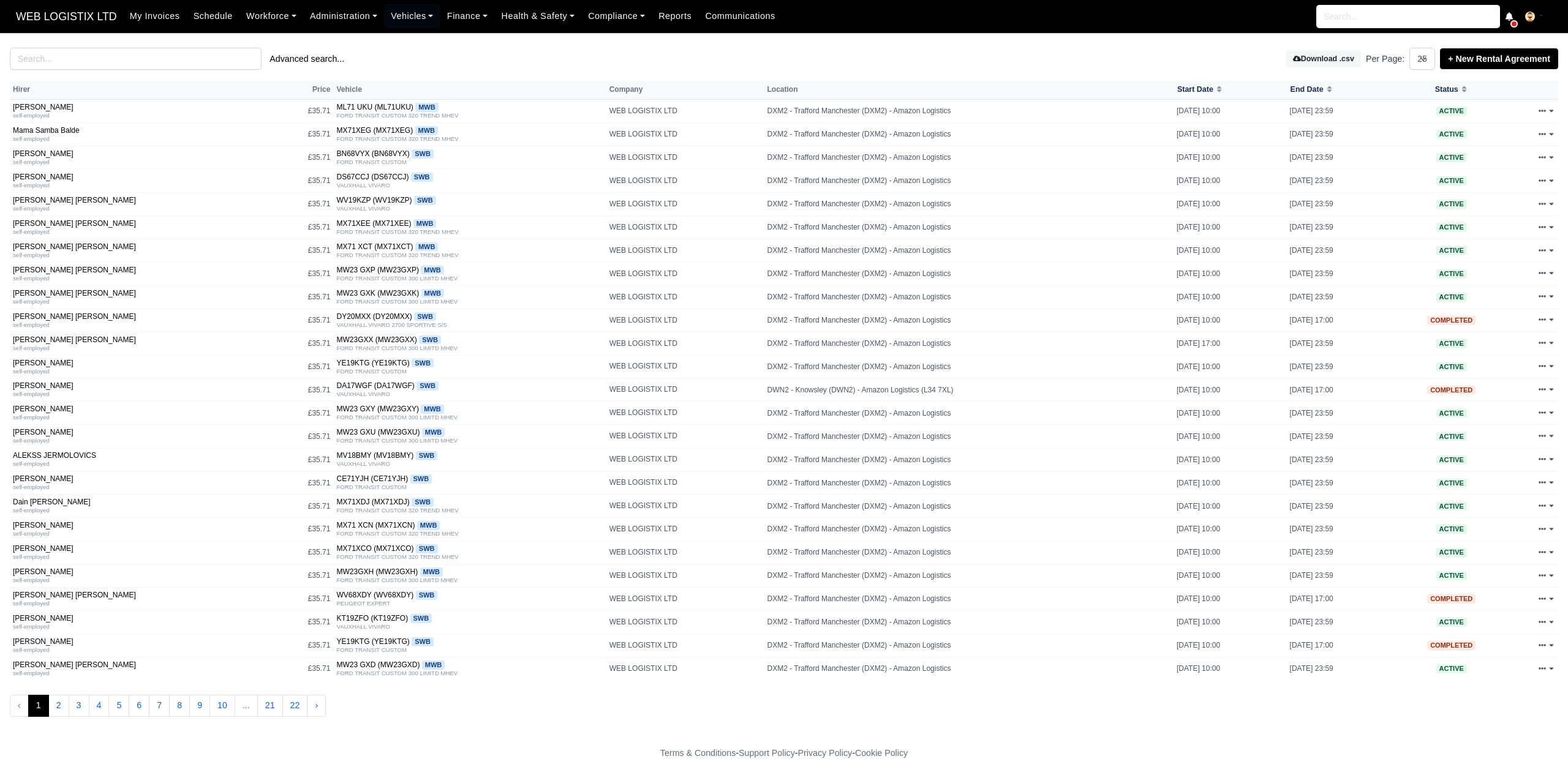
select select "25"
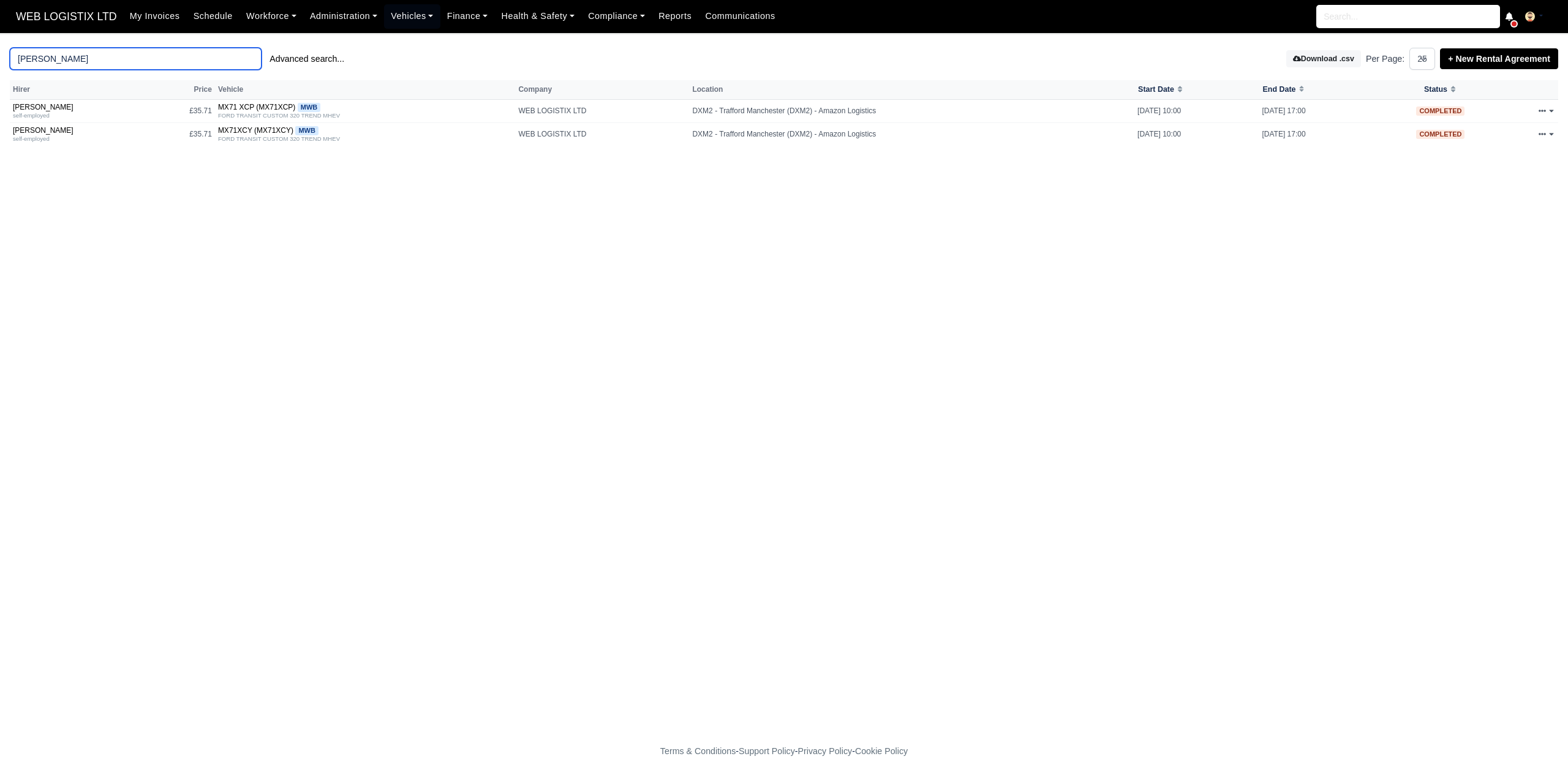
click at [128, 62] on input "[PERSON_NAME]" at bounding box center [136, 58] width 252 height 22
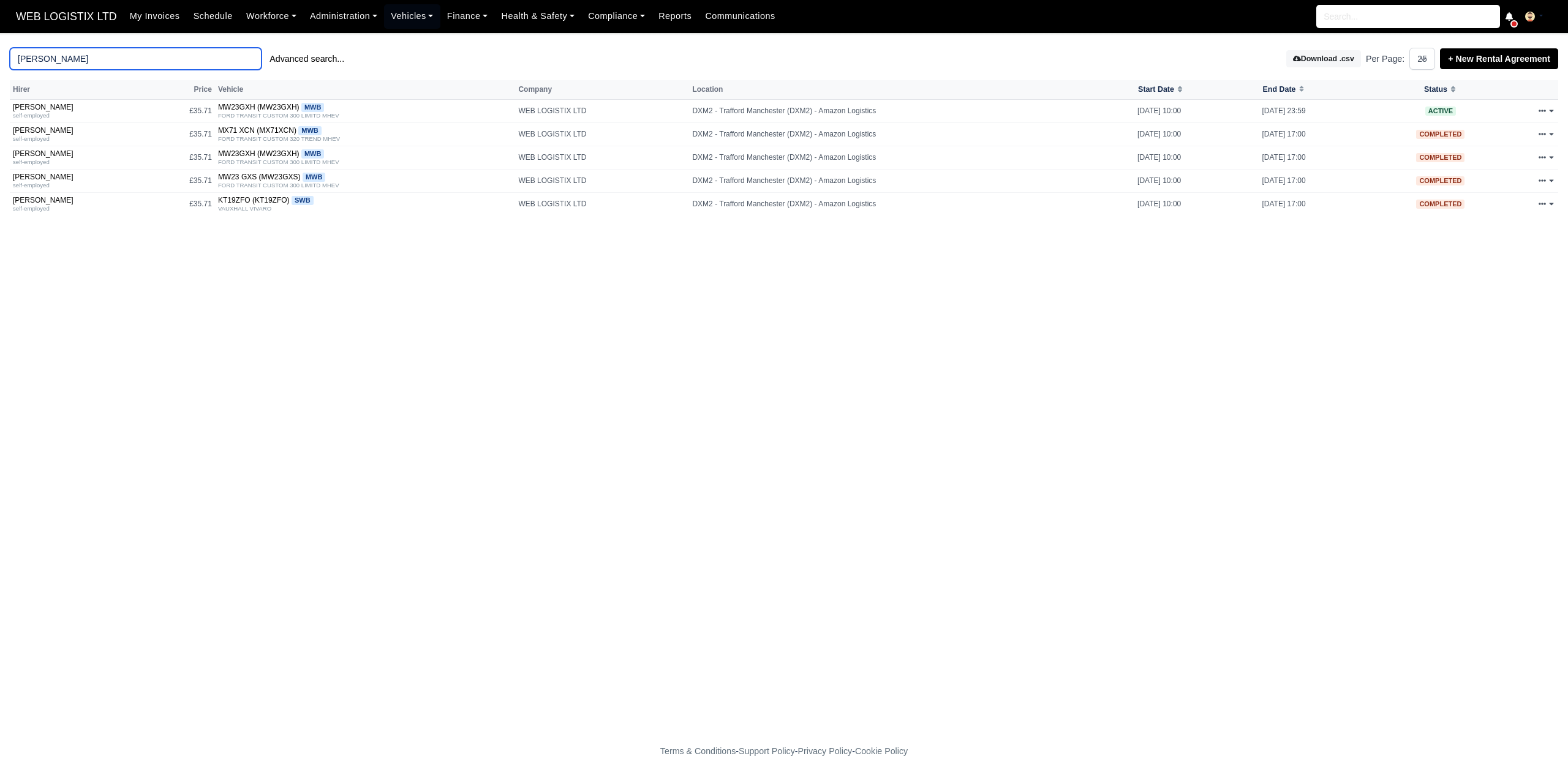
click at [113, 64] on input "[PERSON_NAME]" at bounding box center [136, 58] width 252 height 22
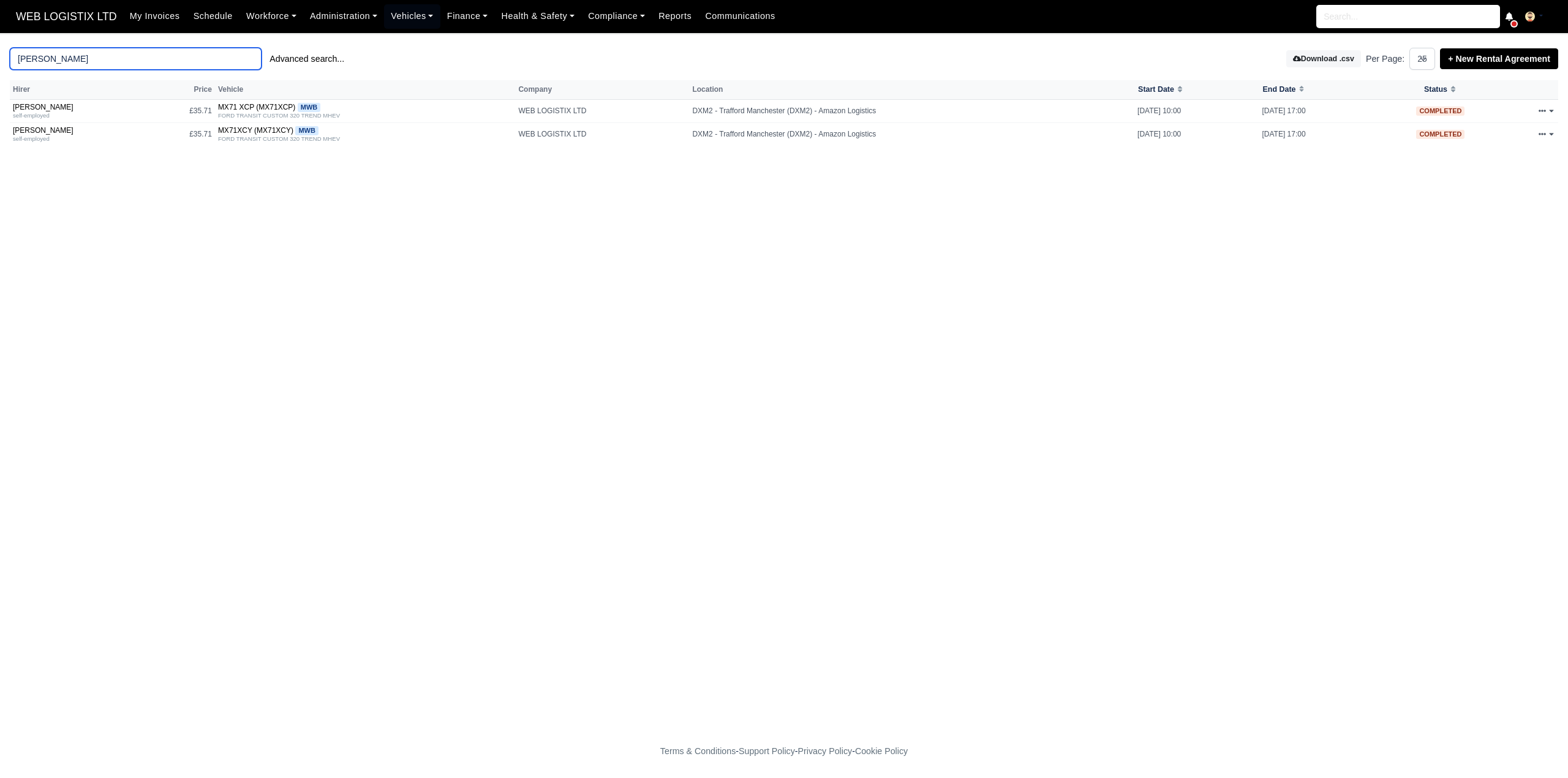
type input "[PERSON_NAME]"
